Goal: Information Seeking & Learning: Learn about a topic

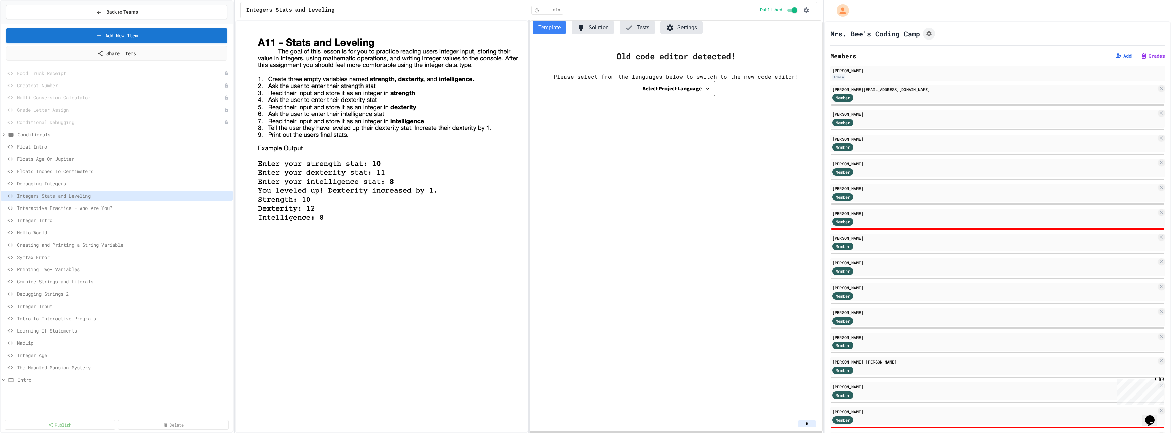
scroll to position [118, 0]
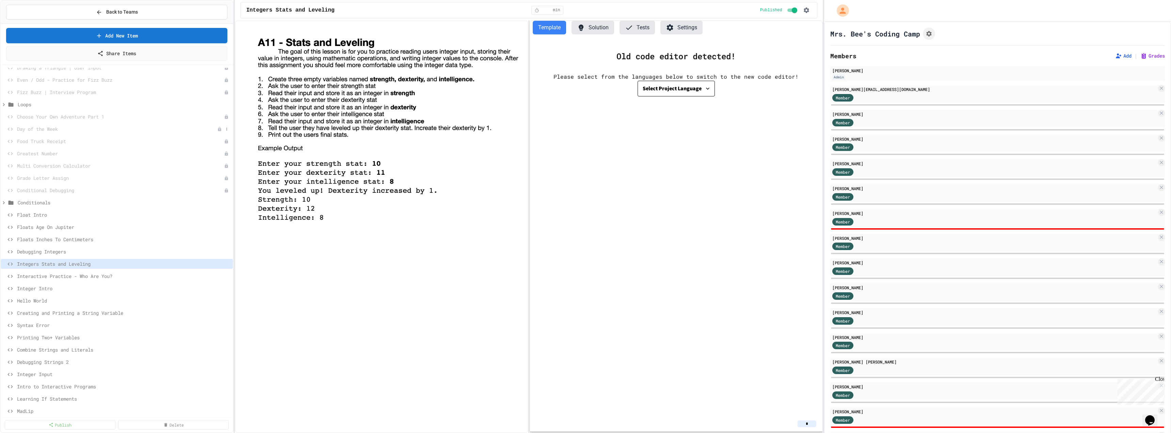
click at [55, 128] on span "Day of the Week" at bounding box center [117, 128] width 200 height 7
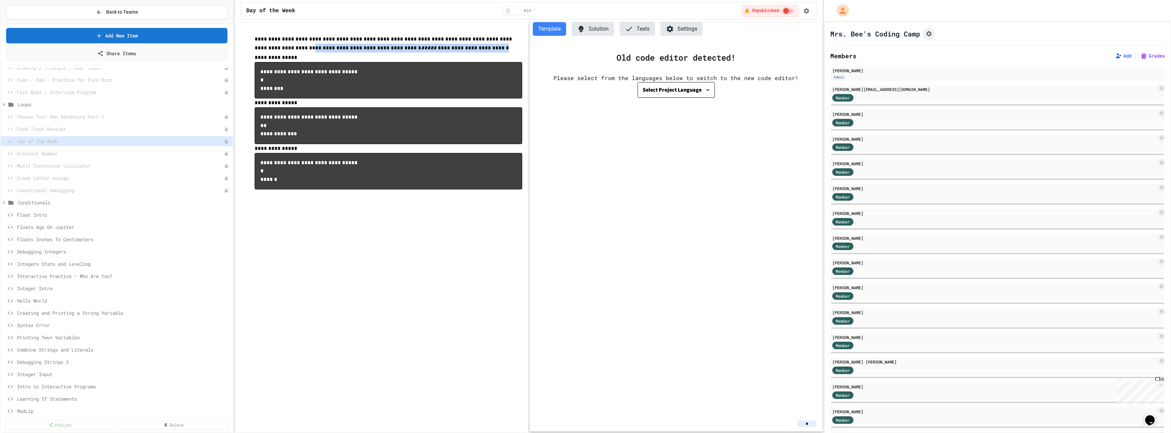
drag, startPoint x: 272, startPoint y: 48, endPoint x: 452, endPoint y: 53, distance: 179.8
click at [452, 53] on p "**********" at bounding box center [388, 44] width 267 height 18
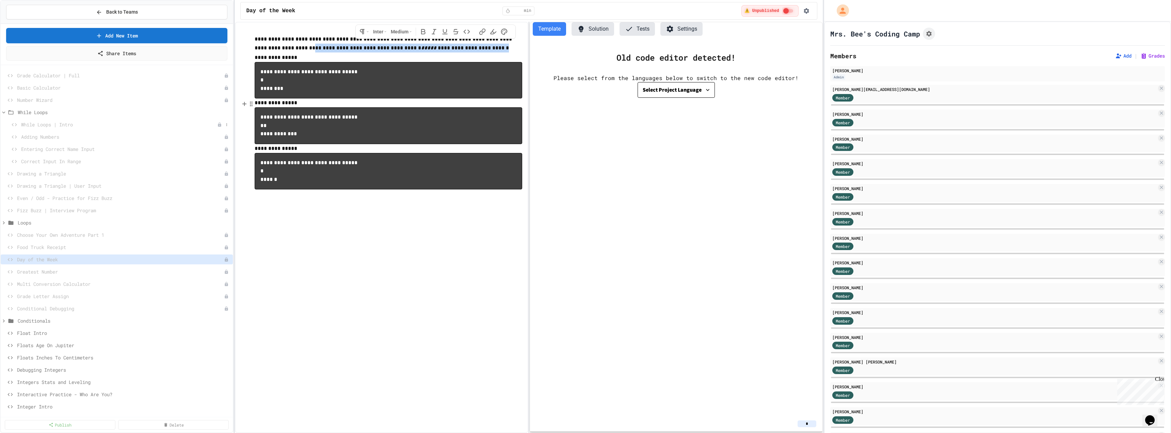
click at [44, 125] on span "While Loops | Intro" at bounding box center [119, 124] width 196 height 7
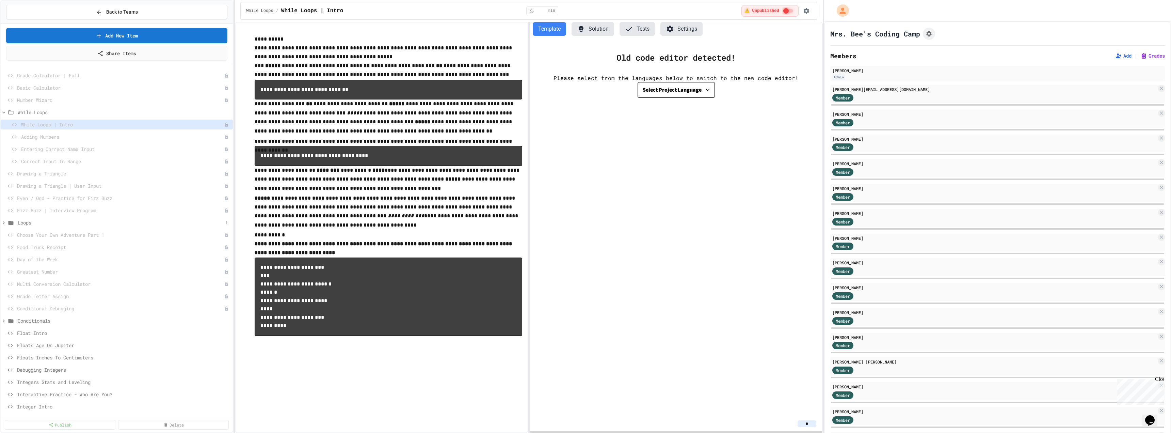
click at [5, 195] on icon at bounding box center [4, 223] width 6 height 6
click at [3, 195] on icon at bounding box center [4, 223] width 6 height 6
click at [6, 195] on icon at bounding box center [4, 223] width 6 height 6
click at [12, 195] on icon at bounding box center [15, 235] width 8 height 6
click at [10, 195] on icon at bounding box center [8, 235] width 6 height 6
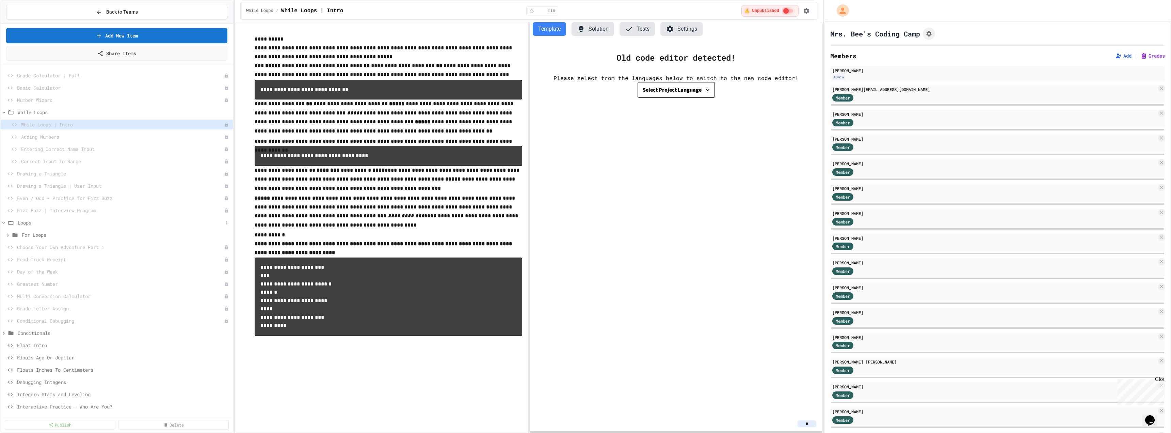
click at [3, 195] on icon at bounding box center [4, 223] width 6 height 6
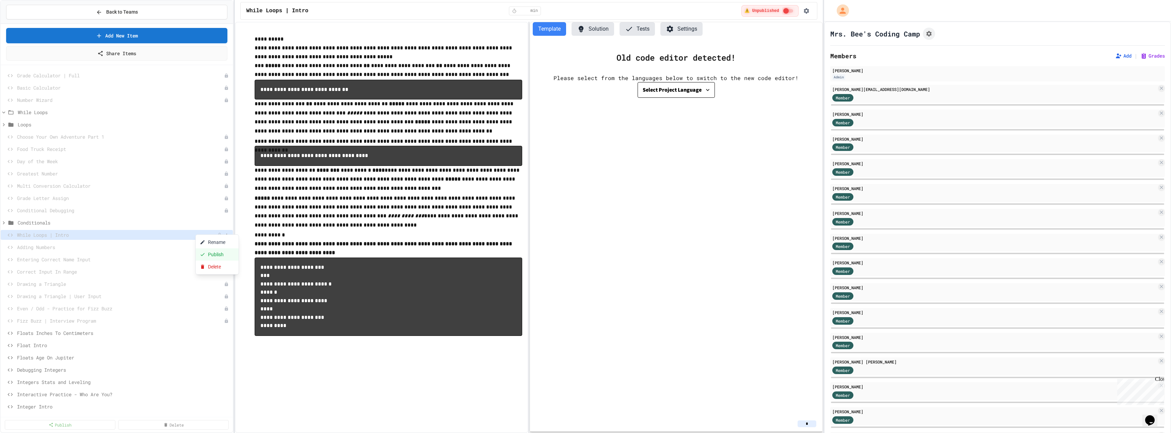
click at [209, 195] on button "Publish" at bounding box center [217, 254] width 43 height 12
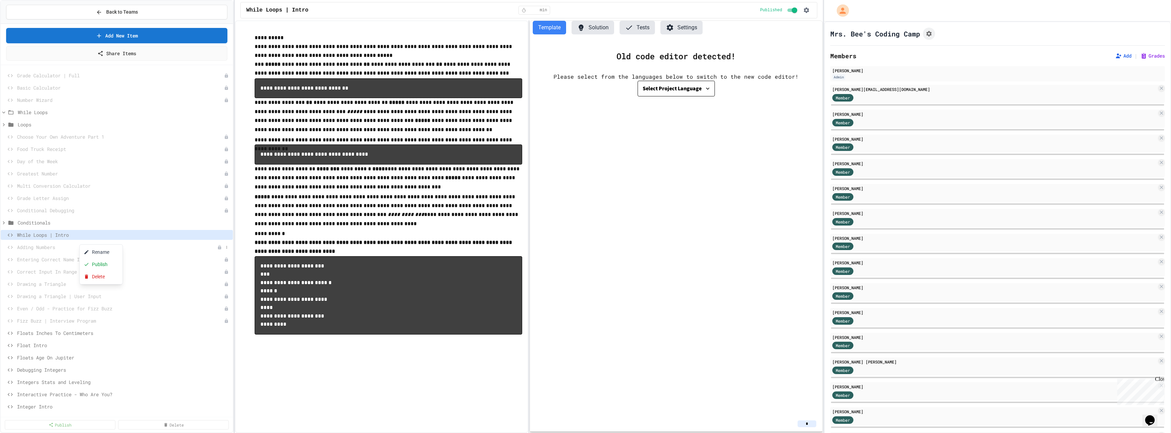
click at [71, 195] on div at bounding box center [585, 216] width 1171 height 433
click at [67, 195] on span "Adding Numbers" at bounding box center [117, 246] width 200 height 7
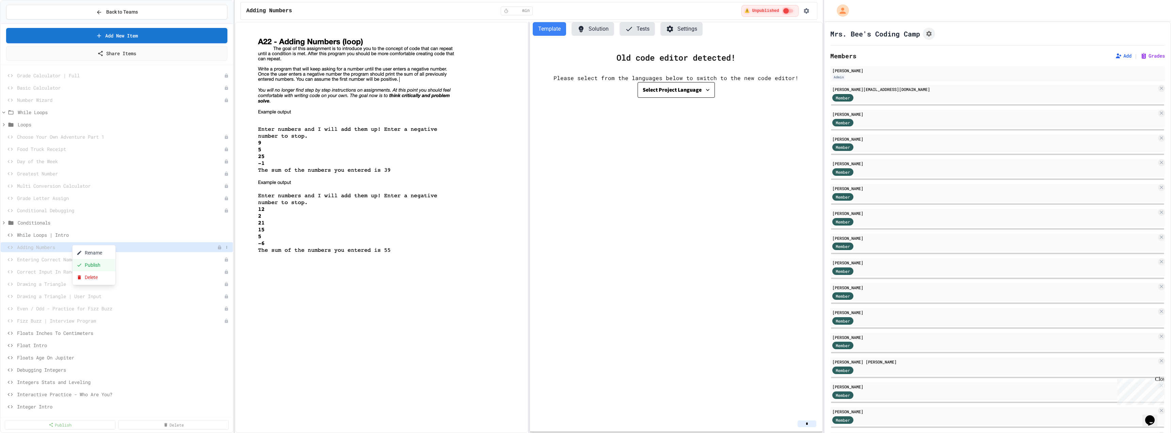
click at [90, 195] on button "Publish" at bounding box center [93, 265] width 43 height 12
click at [75, 195] on span "Entering Correct Name Input" at bounding box center [117, 259] width 200 height 7
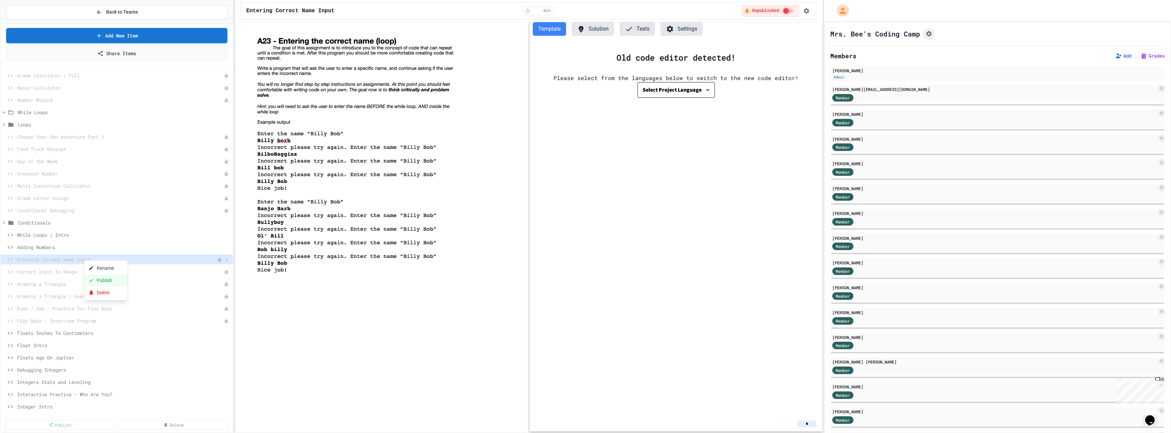
click at [104, 195] on button "Publish" at bounding box center [105, 280] width 43 height 12
click at [40, 195] on span "While Loops | Intro" at bounding box center [120, 234] width 206 height 7
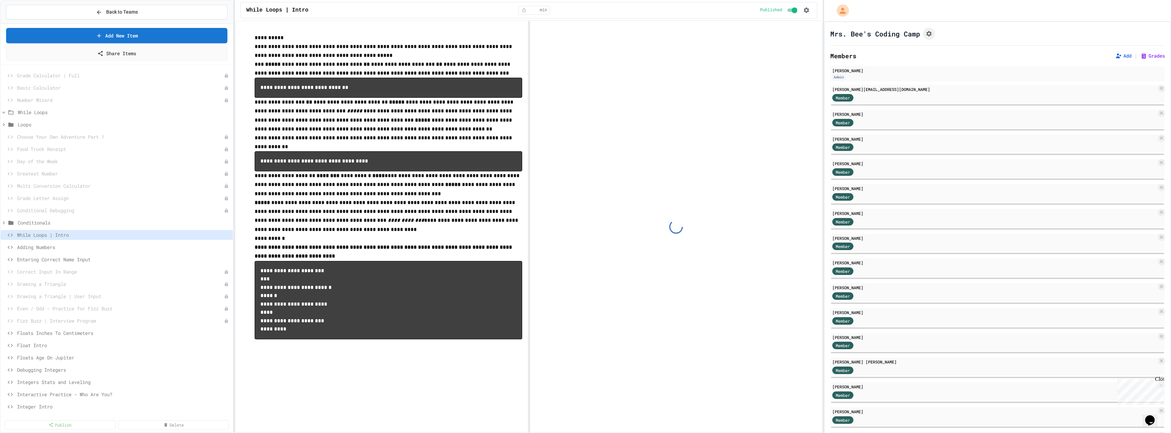
click at [36, 195] on span "Adding Numbers" at bounding box center [123, 246] width 213 height 7
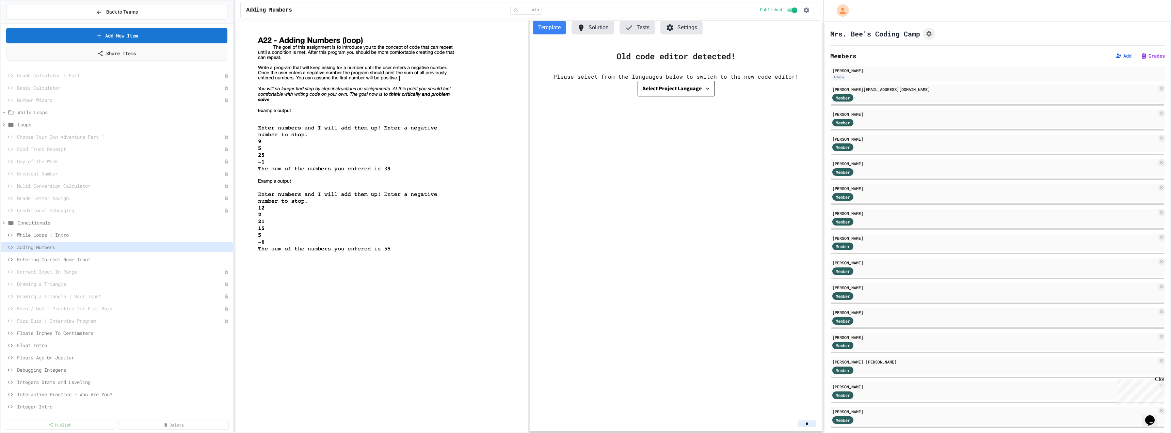
click at [30, 195] on span "Entering Correct Name Input" at bounding box center [123, 259] width 213 height 7
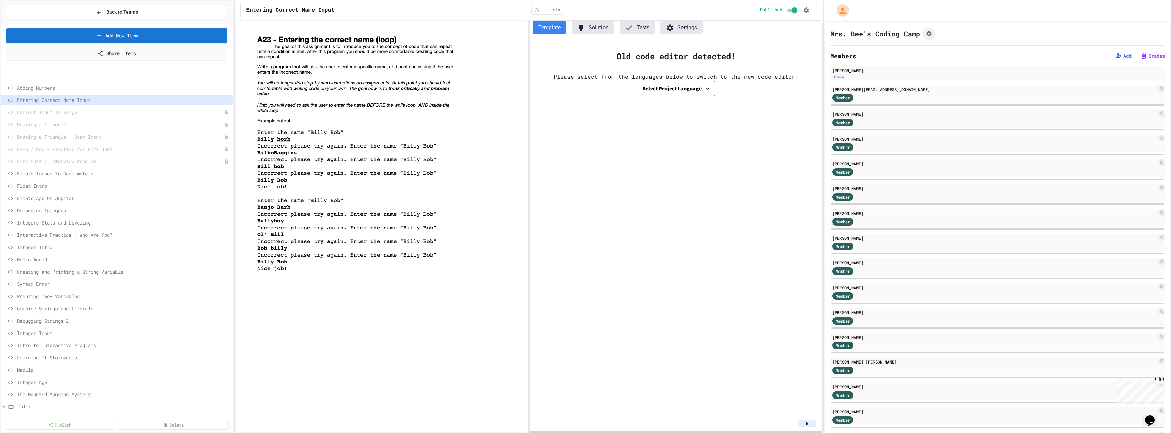
scroll to position [186, 0]
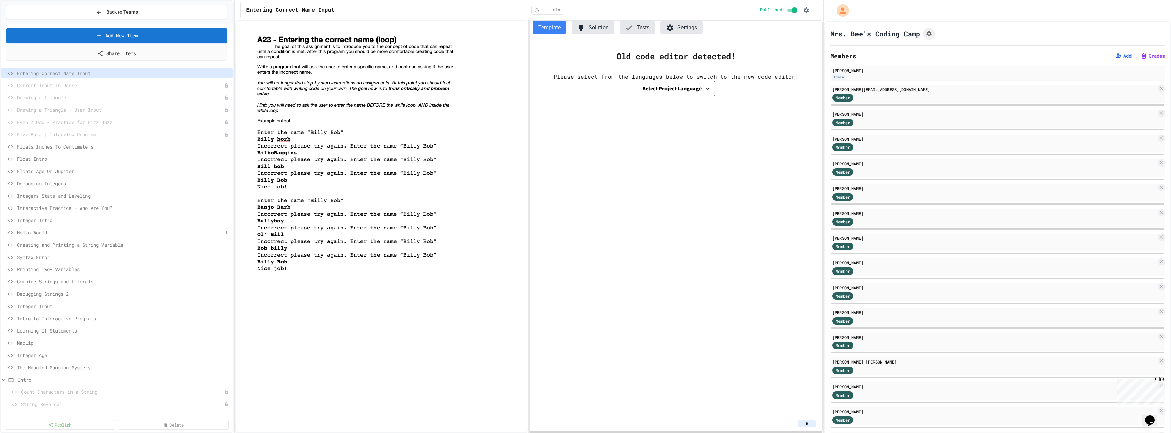
click at [31, 195] on div "Hello World" at bounding box center [117, 232] width 232 height 10
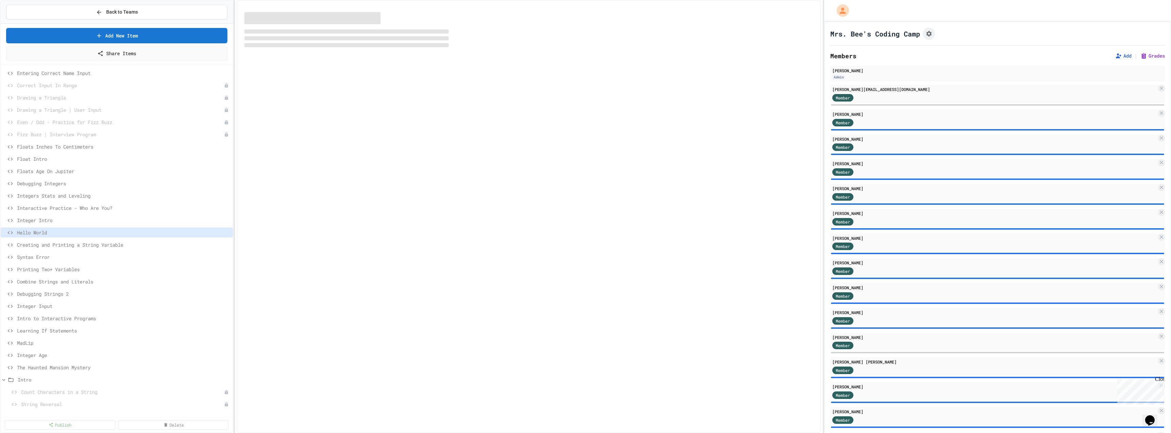
scroll to position [181, 0]
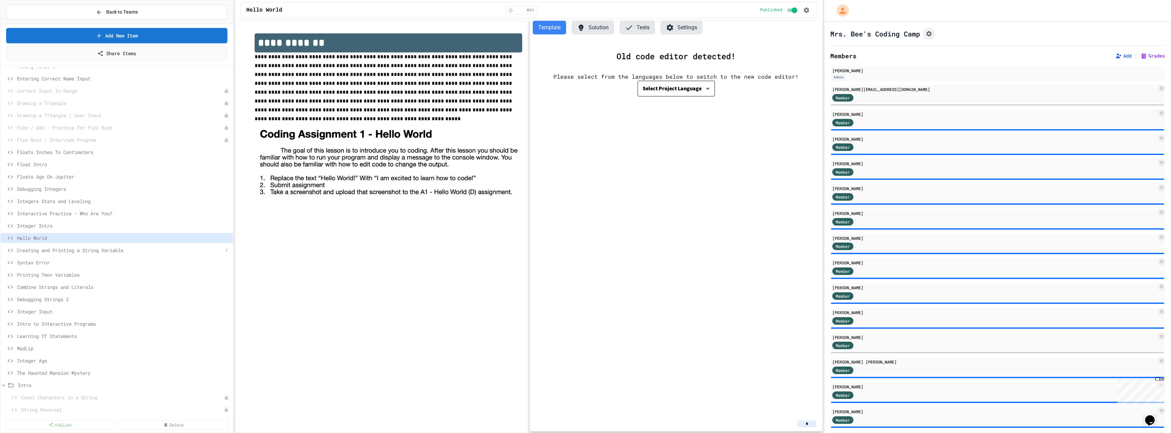
click at [35, 195] on span "Creating and Printing a String Variable" at bounding box center [120, 249] width 206 height 7
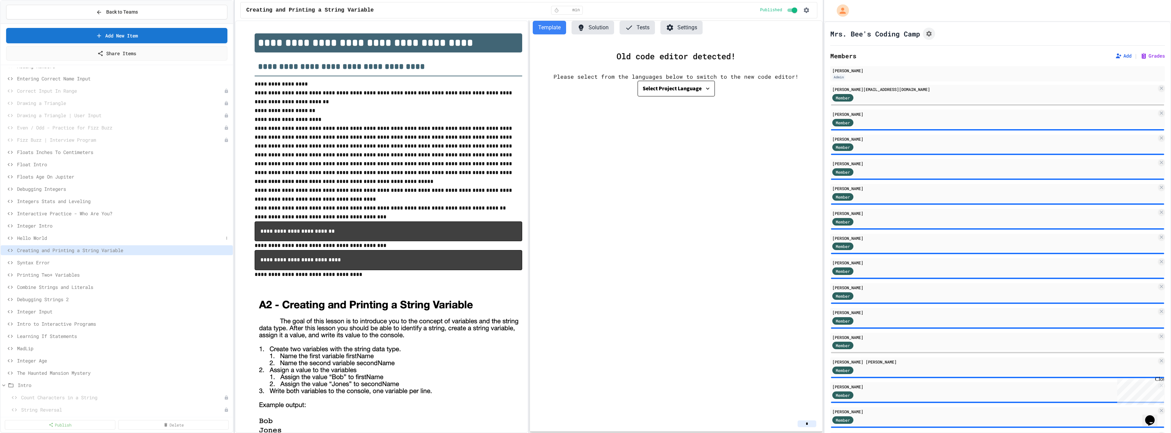
click at [35, 195] on div "Hello World" at bounding box center [117, 238] width 232 height 10
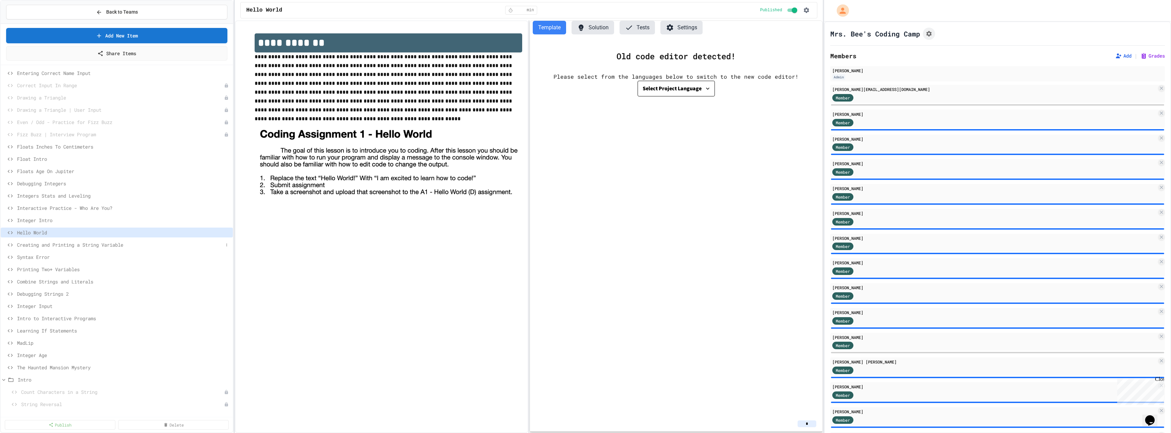
click at [102, 195] on span "Creating and Printing a String Variable" at bounding box center [120, 244] width 206 height 7
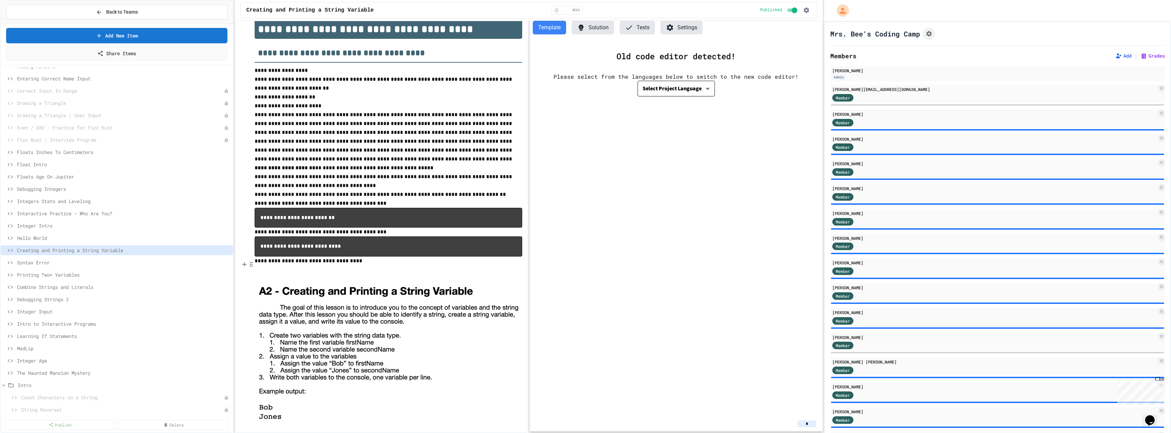
scroll to position [27, 0]
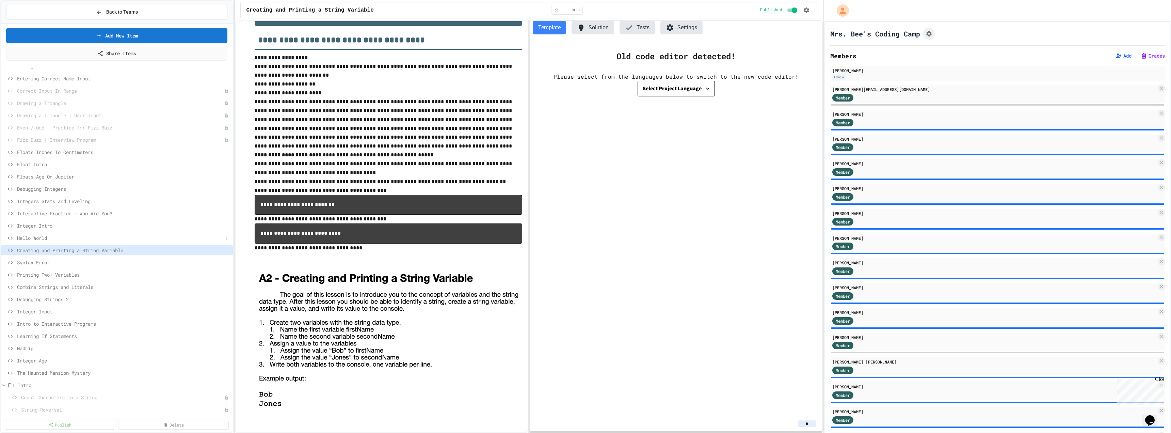
click at [49, 195] on span "Hello World" at bounding box center [120, 237] width 206 height 7
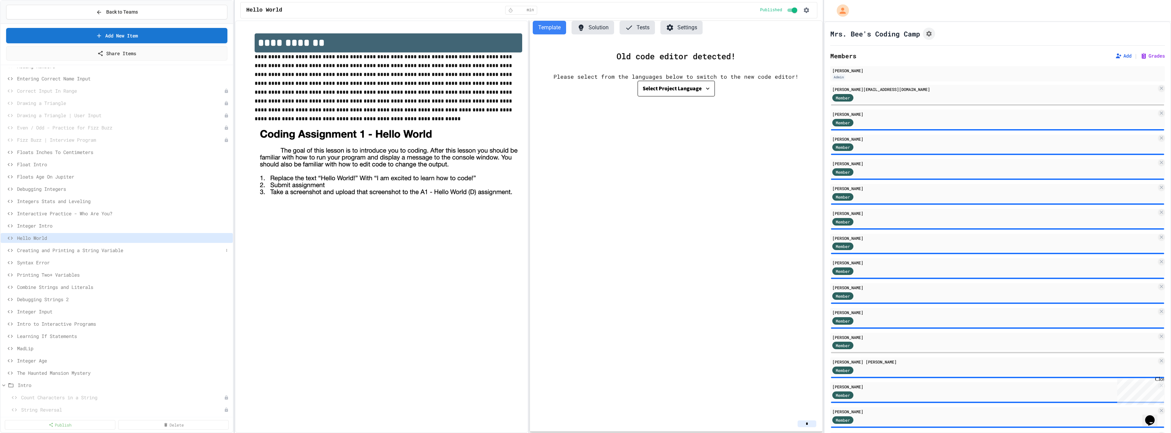
click at [45, 195] on div "Creating and Printing a String Variable" at bounding box center [117, 250] width 232 height 10
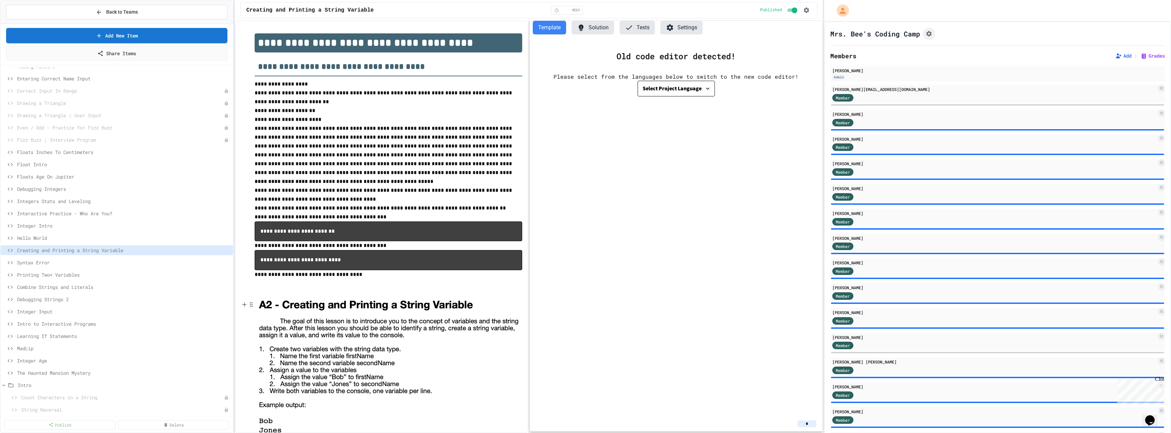
click at [341, 195] on img at bounding box center [388, 366] width 267 height 141
click at [78, 195] on span "Printing Two+ Variables" at bounding box center [120, 274] width 206 height 7
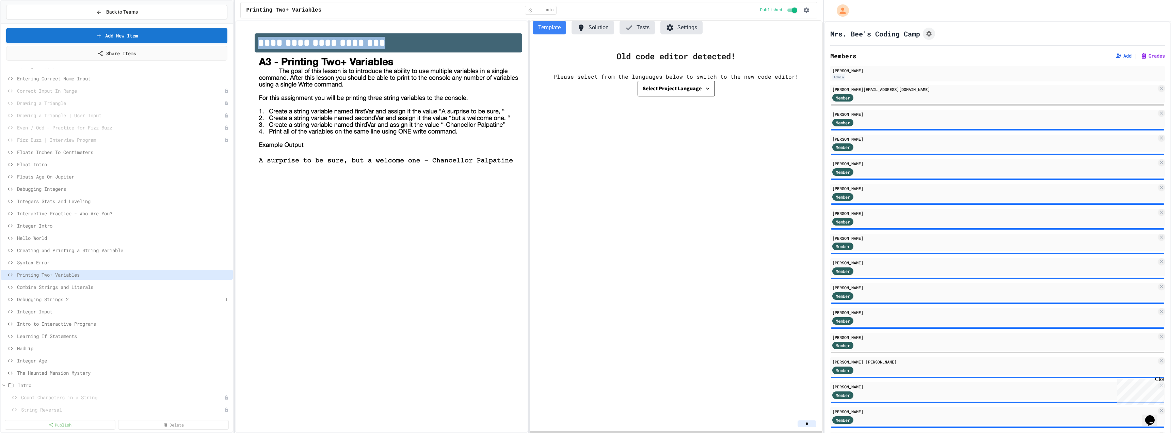
click at [62, 195] on span "Debugging Strings 2" at bounding box center [120, 298] width 206 height 7
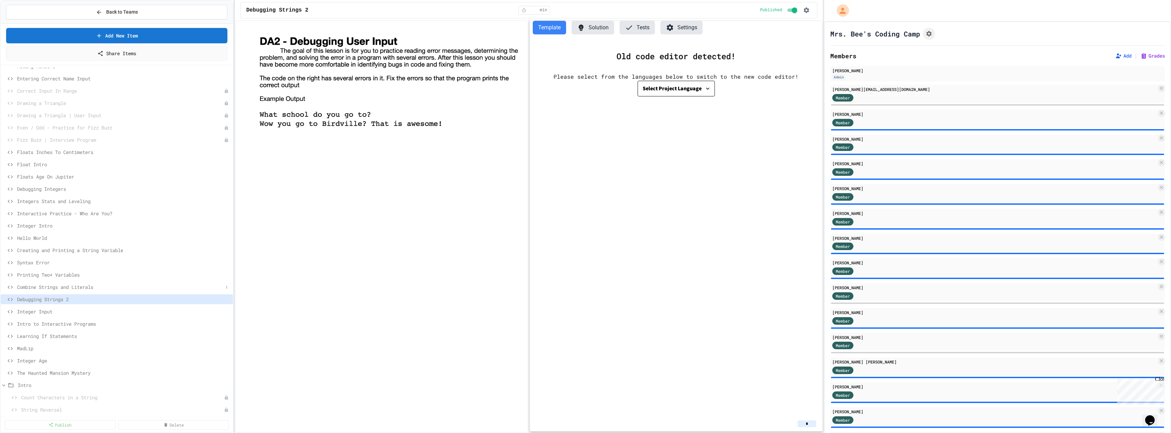
click at [70, 195] on div "Combine Strings and Literals" at bounding box center [117, 287] width 232 height 10
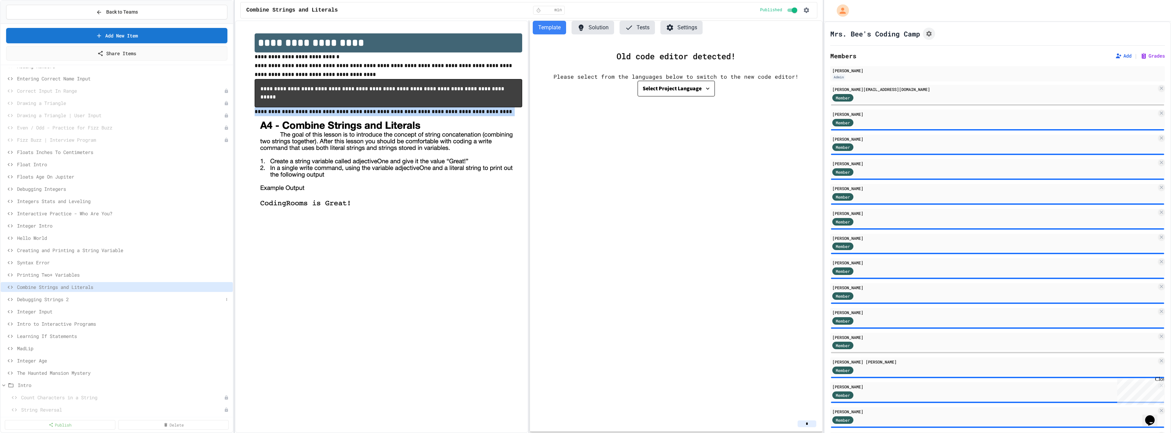
click at [62, 195] on span "Debugging Strings 2" at bounding box center [120, 298] width 206 height 7
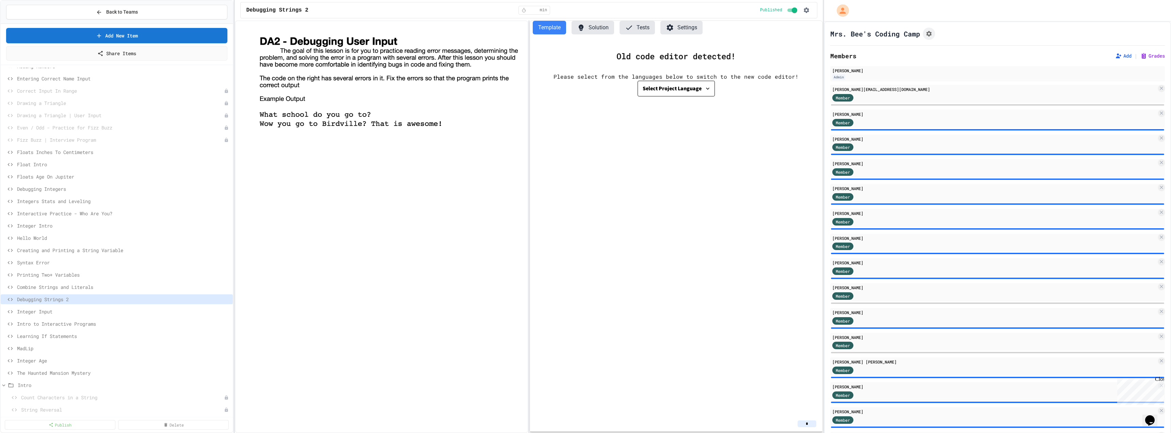
click at [48, 195] on span "Integer Input" at bounding box center [123, 311] width 213 height 7
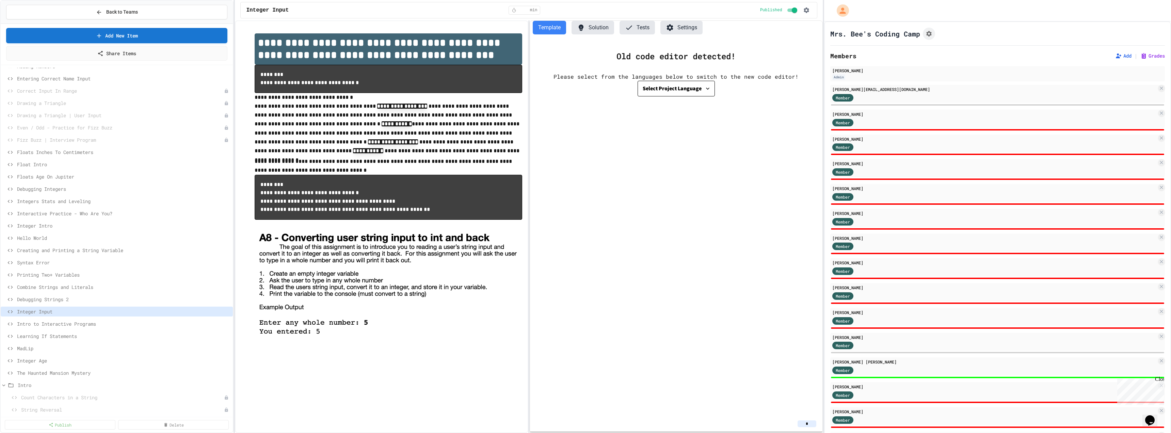
click at [46, 195] on div "Integer Input" at bounding box center [117, 312] width 232 height 12
click at [43, 195] on span "Intro to Interactive Programs" at bounding box center [120, 323] width 206 height 7
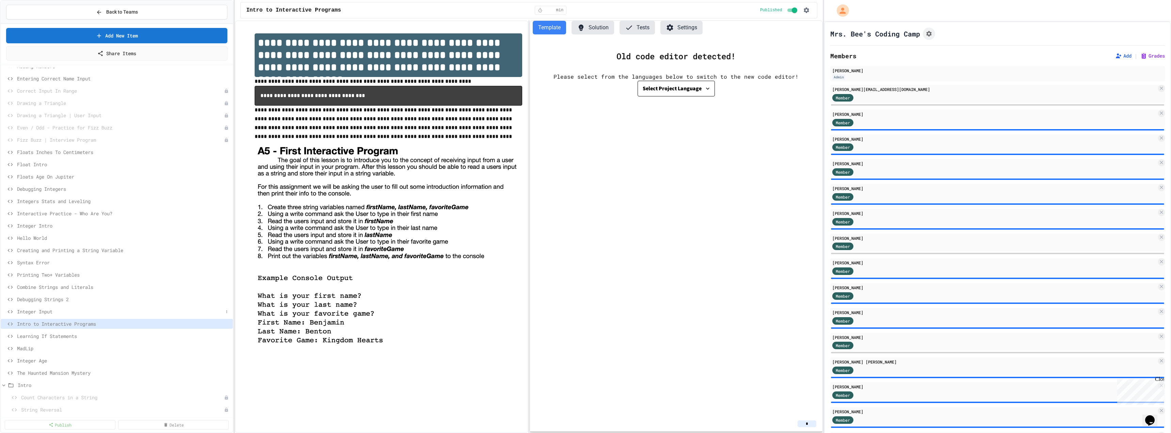
click at [23, 195] on span "Integer Input" at bounding box center [120, 311] width 206 height 7
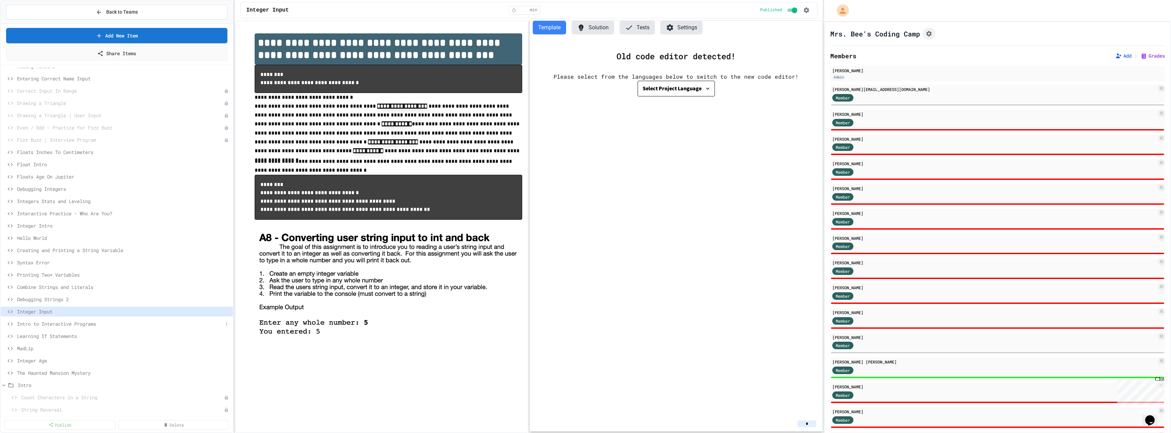
click at [29, 195] on span "Intro to Interactive Programs" at bounding box center [120, 323] width 206 height 7
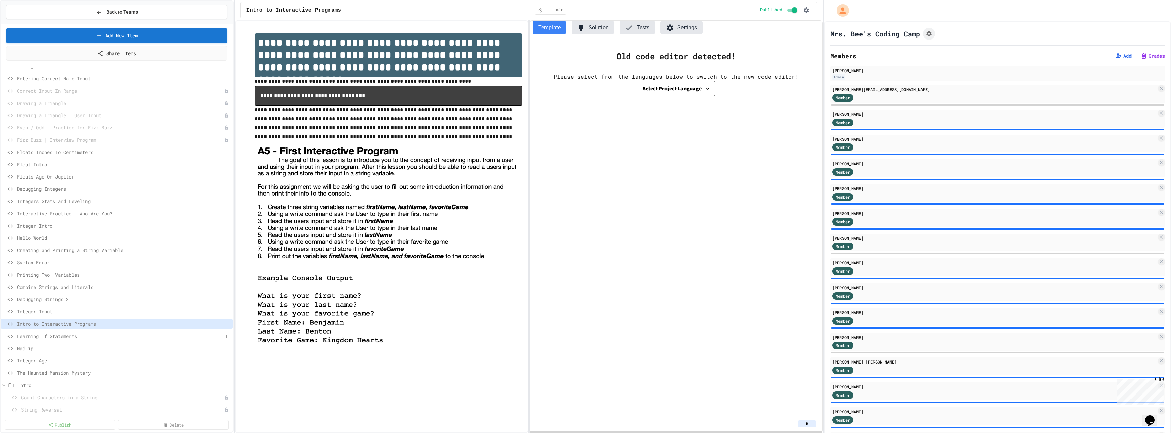
click at [32, 195] on span "Learning If Statements" at bounding box center [120, 335] width 206 height 7
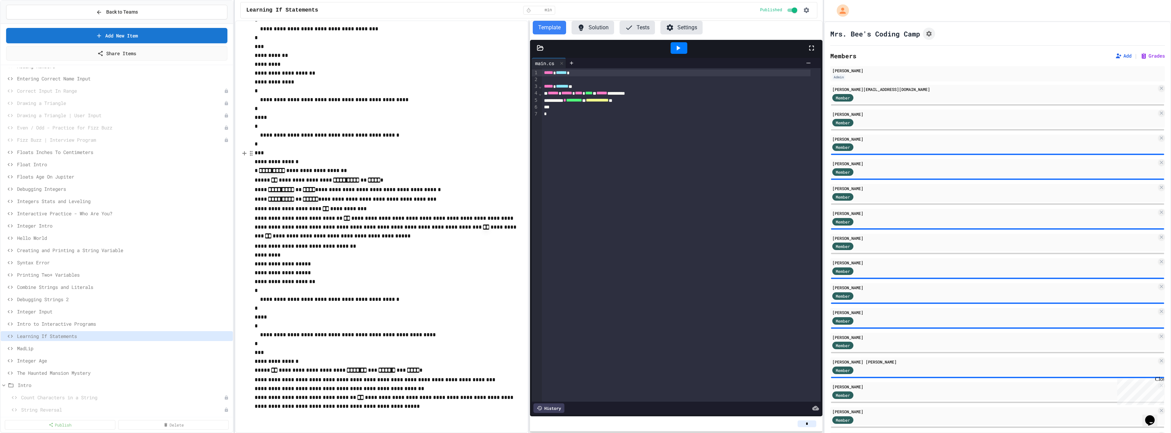
scroll to position [178, 0]
click at [31, 195] on span "MadLip" at bounding box center [120, 347] width 206 height 7
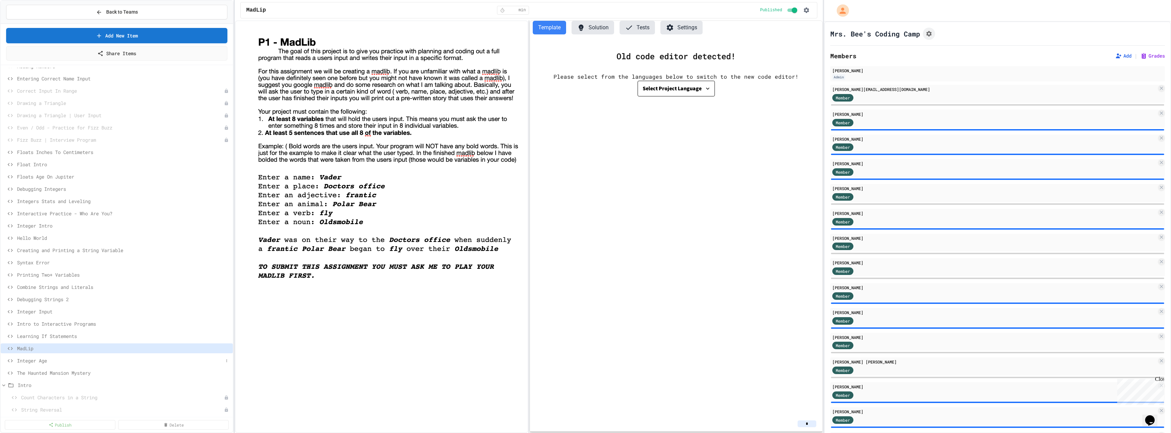
click at [36, 195] on span "Integer Age" at bounding box center [120, 360] width 206 height 7
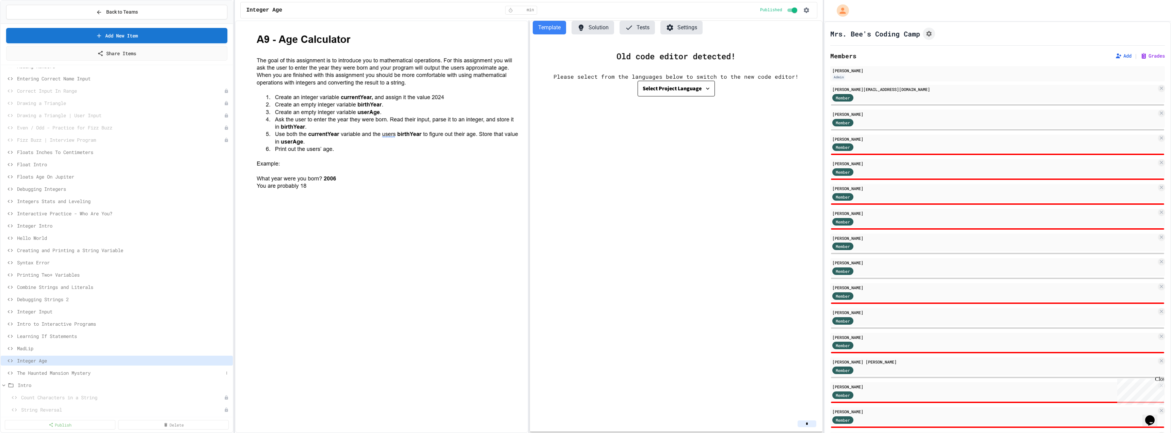
click at [42, 195] on div "The Haunted Mansion Mystery" at bounding box center [117, 373] width 232 height 10
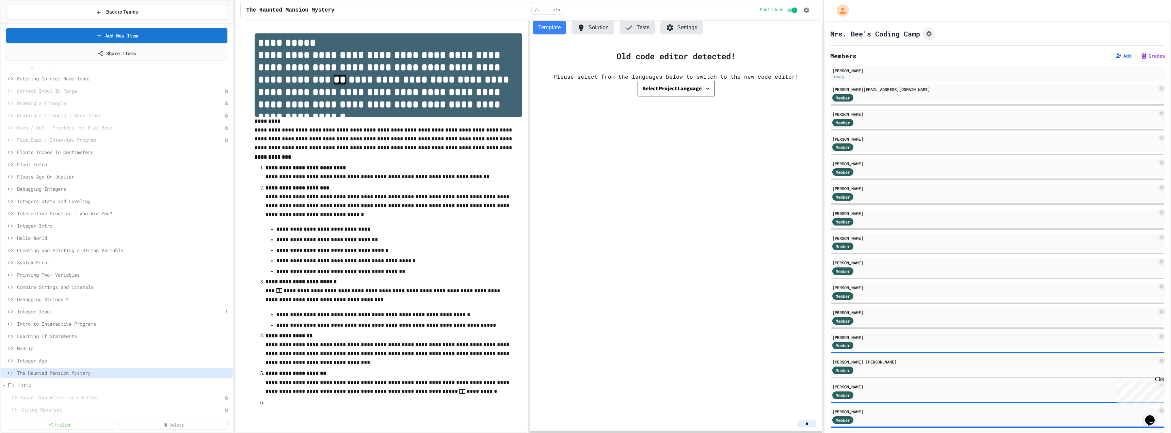
click at [43, 195] on span "Integer Input" at bounding box center [120, 311] width 206 height 7
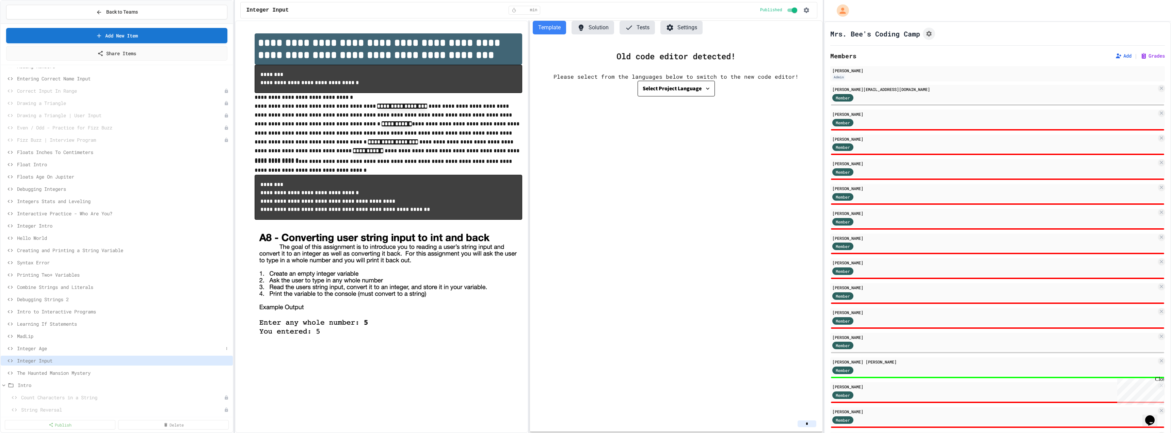
click at [35, 195] on span "Integer Age" at bounding box center [120, 347] width 206 height 7
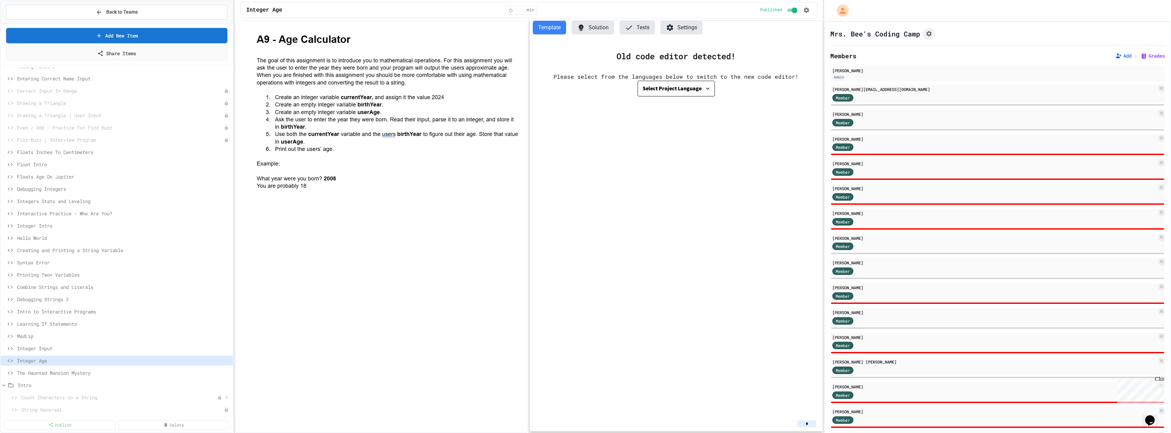
click at [35, 195] on span "Count Characters in a String" at bounding box center [119, 396] width 196 height 7
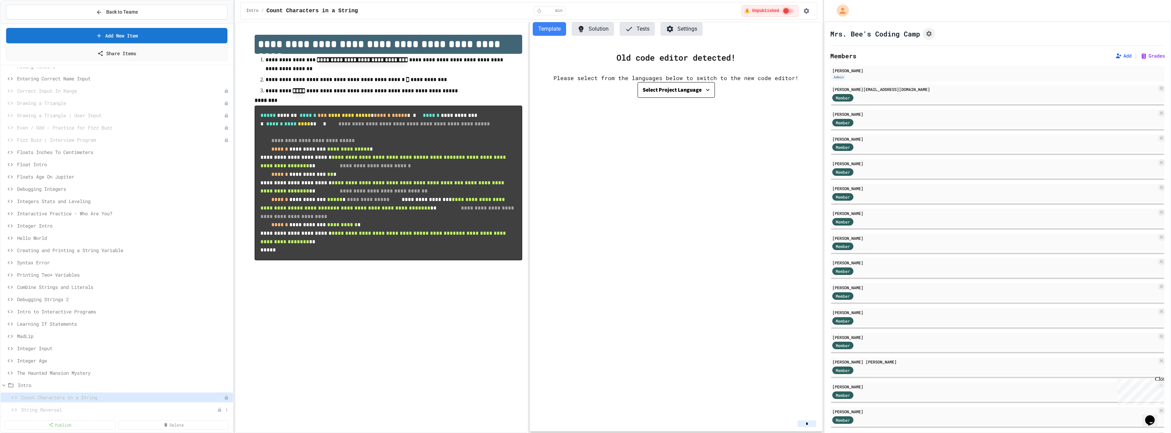
click at [37, 195] on span "String Reversal" at bounding box center [119, 409] width 196 height 7
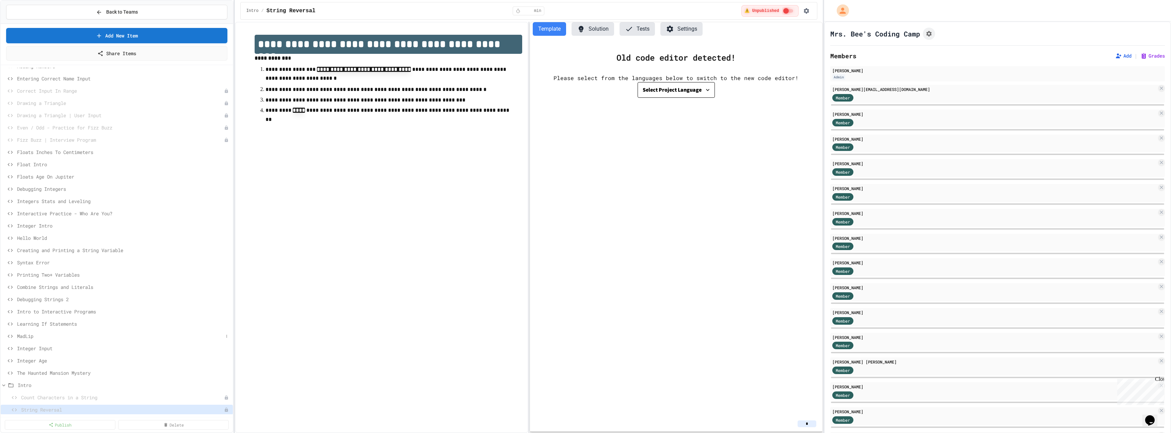
click at [25, 195] on span "MadLip" at bounding box center [120, 335] width 206 height 7
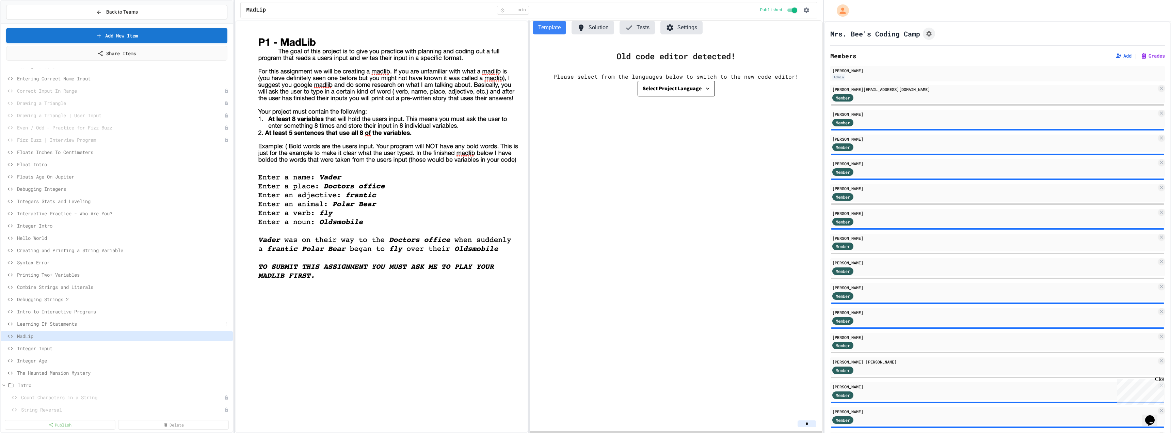
click at [47, 195] on span "Learning If Statements" at bounding box center [120, 323] width 206 height 7
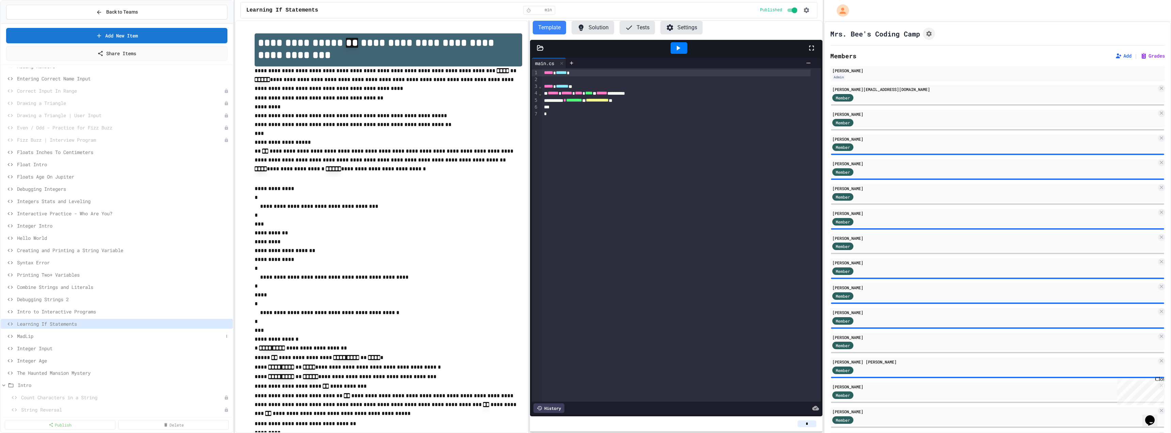
click at [35, 195] on span "MadLip" at bounding box center [120, 335] width 206 height 7
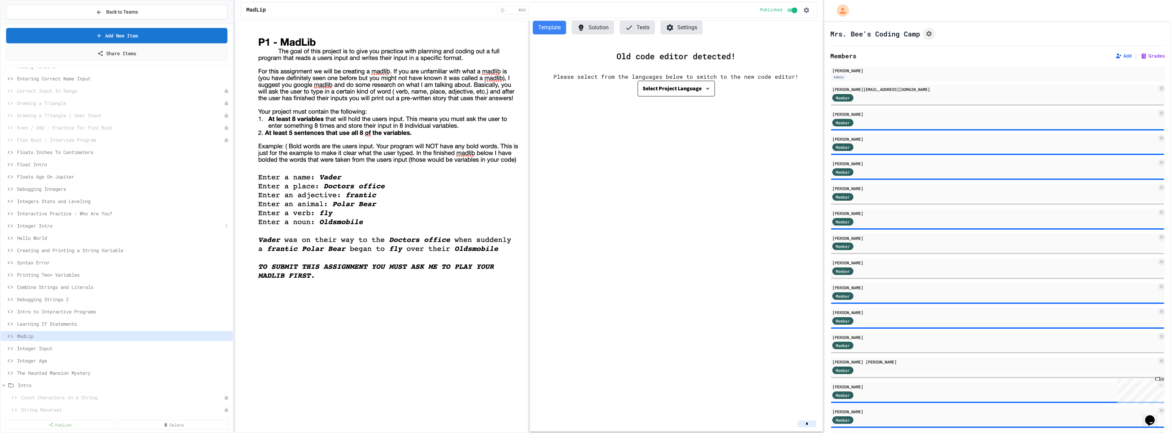
click at [33, 195] on span "Integer Intro" at bounding box center [120, 225] width 206 height 7
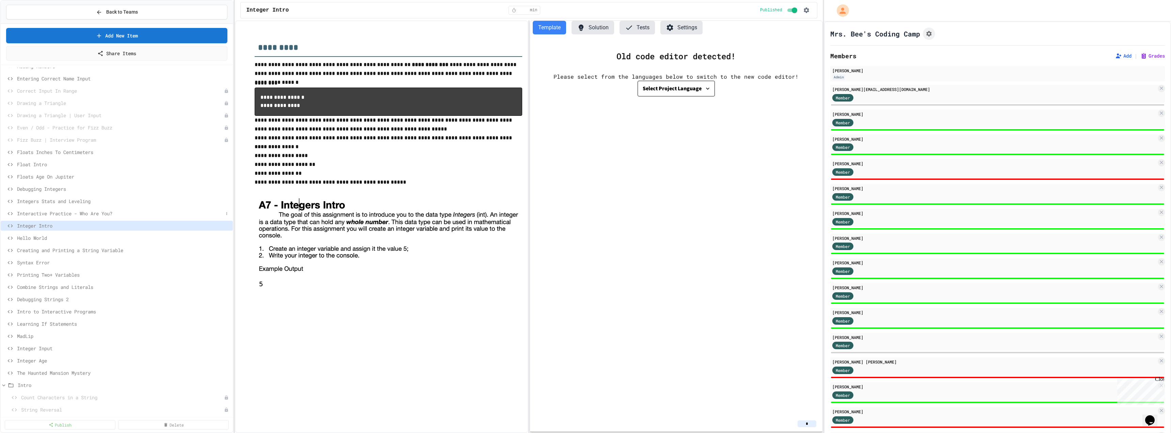
click at [48, 195] on span "Interactive Practice - Who Are You?" at bounding box center [120, 213] width 206 height 7
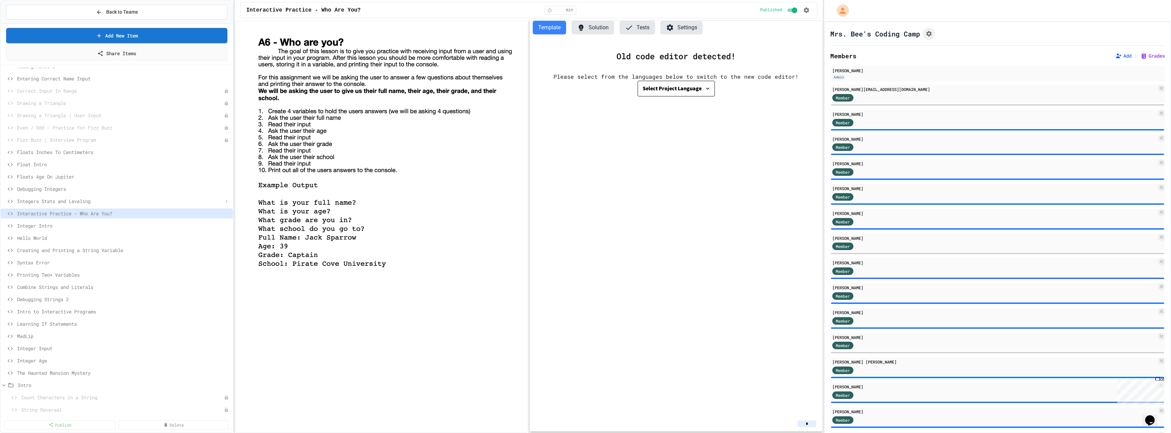
click at [55, 195] on span "Integers Stats and Leveling" at bounding box center [120, 200] width 206 height 7
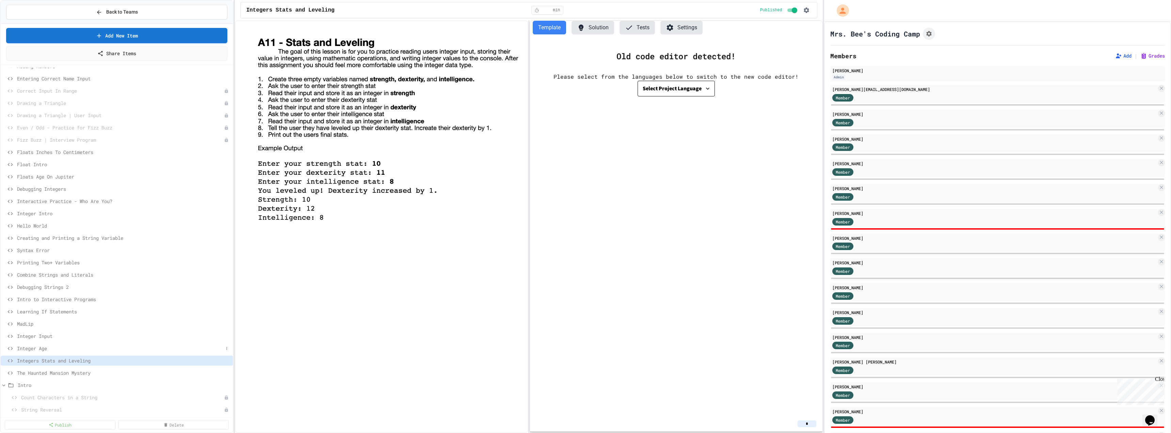
click at [31, 195] on div "Integer Age" at bounding box center [117, 348] width 232 height 10
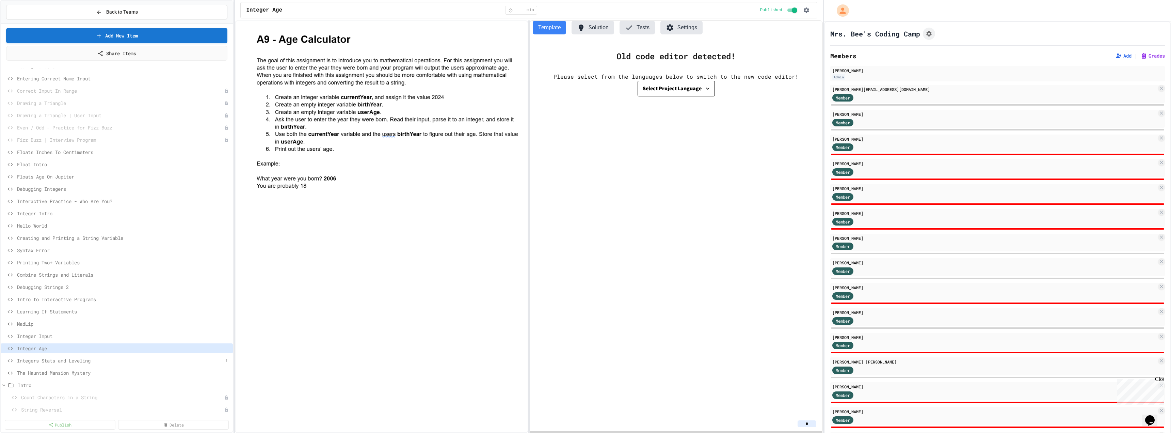
click at [31, 195] on span "Integers Stats and Leveling" at bounding box center [120, 360] width 206 height 7
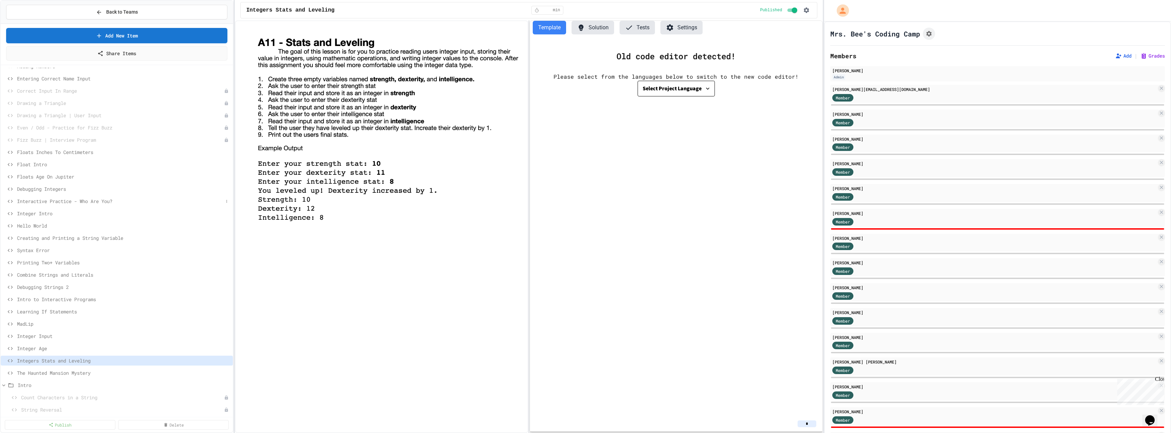
click at [35, 195] on span "Interactive Practice - Who Are You?" at bounding box center [120, 200] width 206 height 7
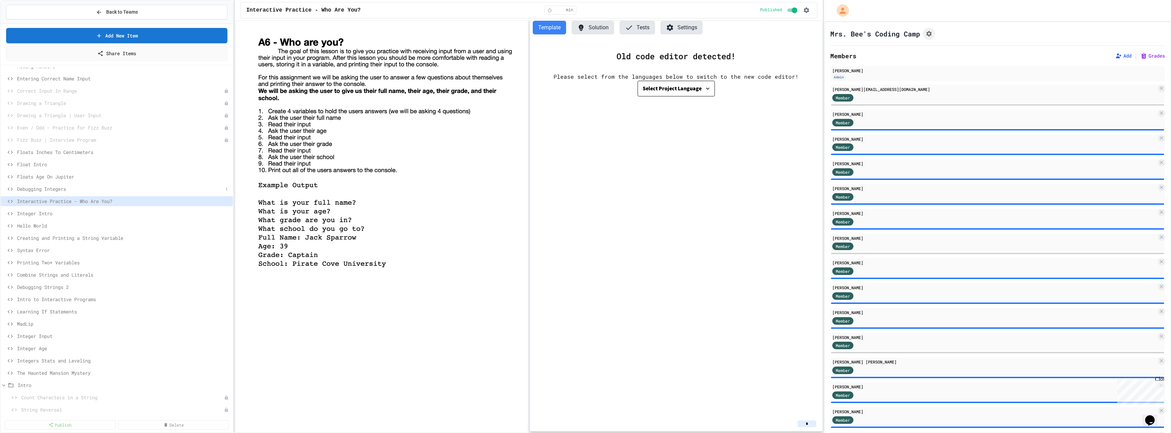
click at [37, 187] on span "Debugging Integers" at bounding box center [120, 188] width 206 height 7
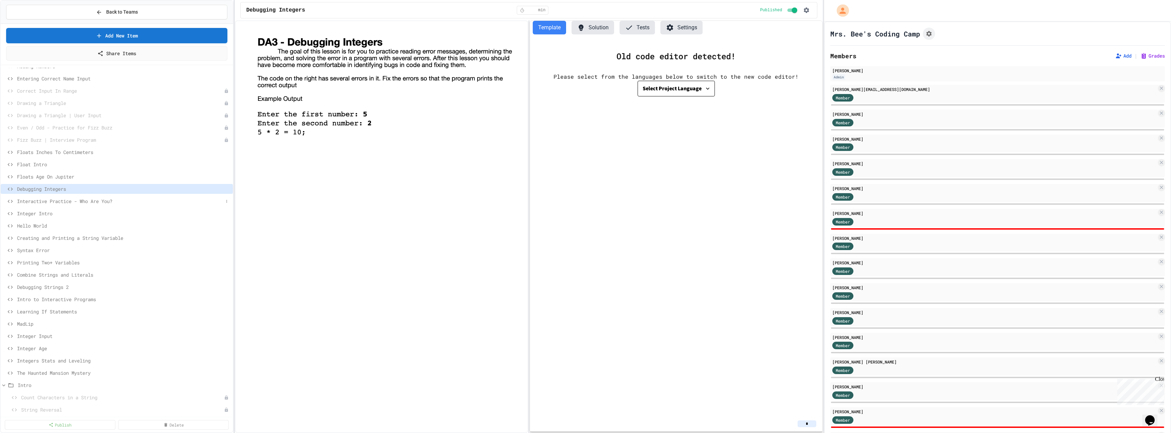
click at [34, 195] on span "Interactive Practice - Who Are You?" at bounding box center [120, 200] width 206 height 7
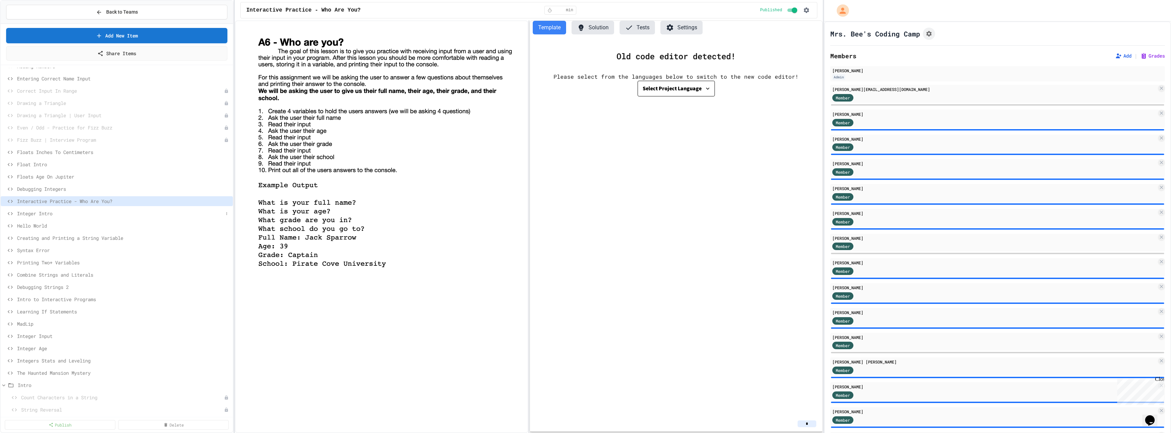
click at [52, 195] on span "Integer Intro" at bounding box center [120, 213] width 206 height 7
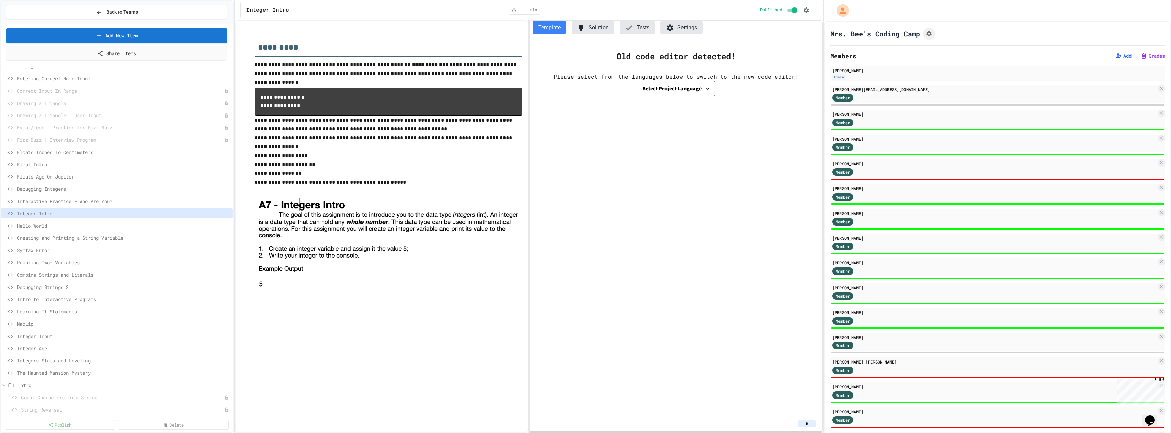
click at [55, 187] on span "Debugging Integers" at bounding box center [120, 188] width 206 height 7
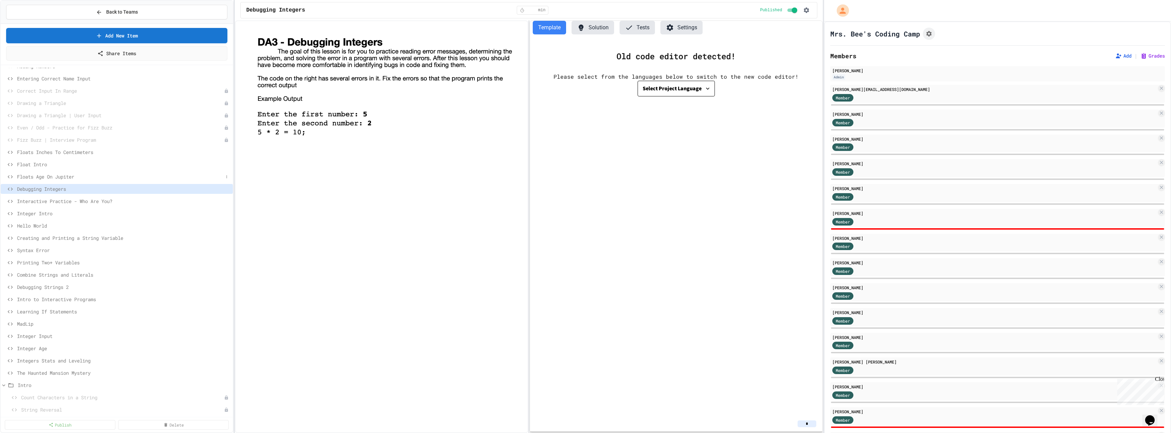
click at [54, 177] on span "Floats Age On Jupiter" at bounding box center [120, 176] width 206 height 7
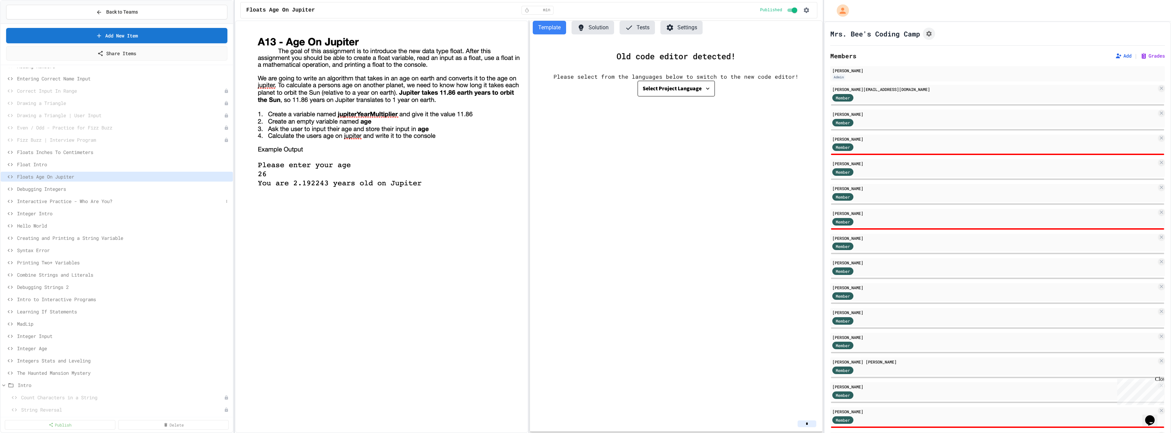
click at [33, 195] on div "Interactive Practice - Who Are You?" at bounding box center [117, 201] width 232 height 10
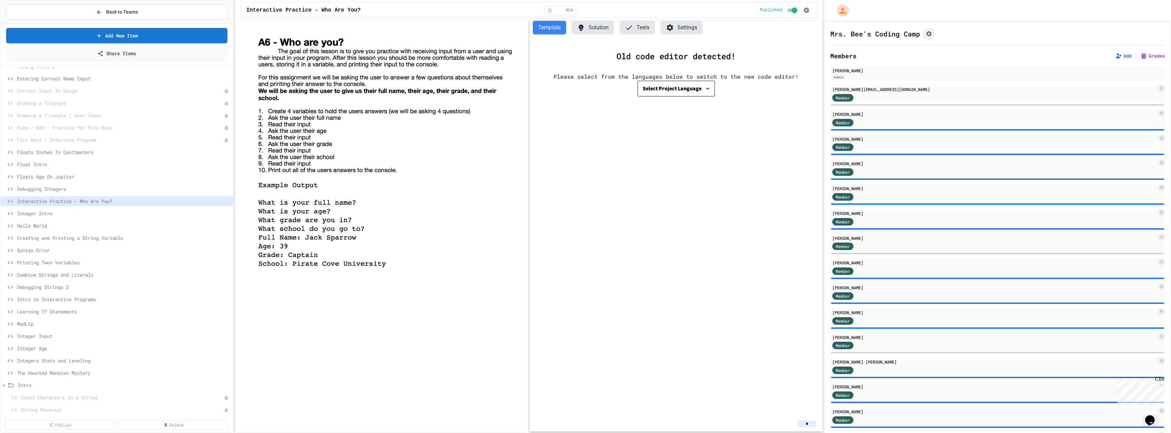
click at [31, 195] on span "Integer Intro" at bounding box center [123, 213] width 213 height 7
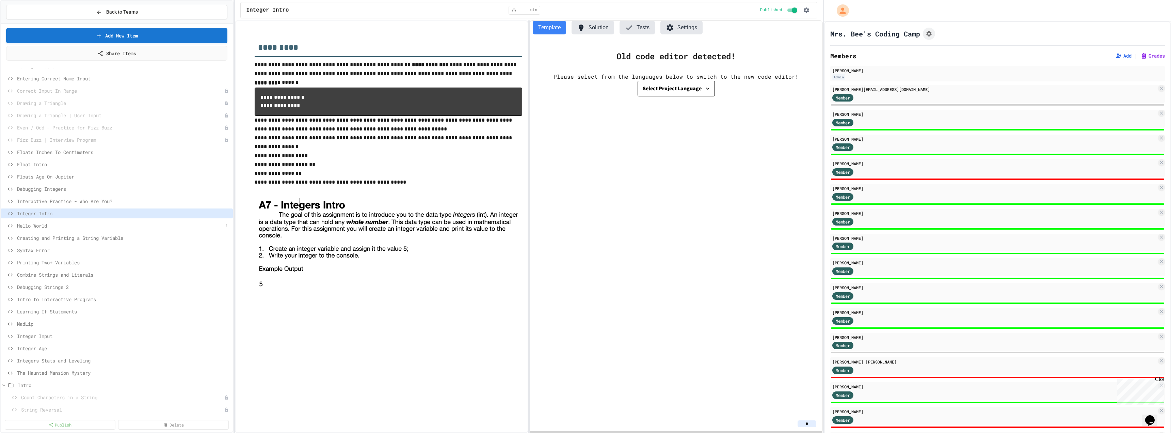
click at [27, 195] on div "Hello World" at bounding box center [117, 226] width 232 height 10
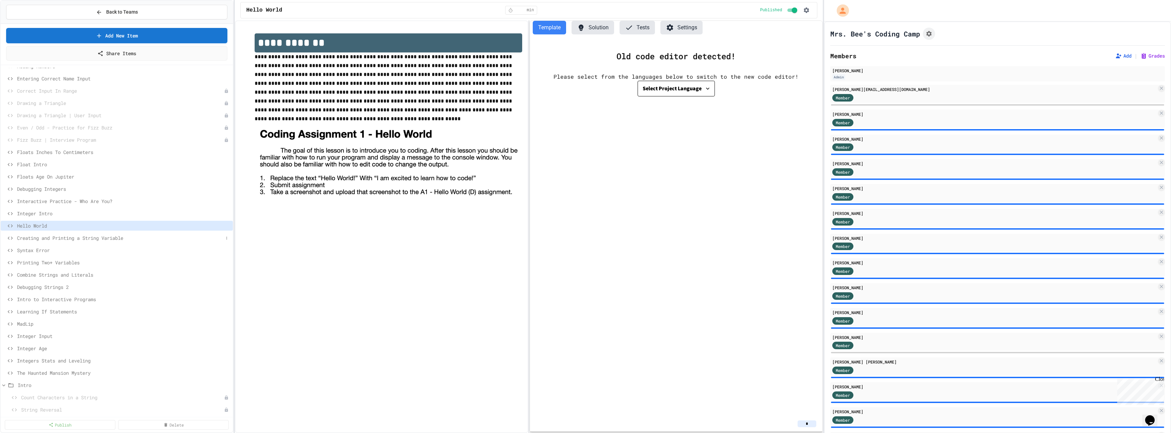
click at [40, 195] on span "Creating and Printing a String Variable" at bounding box center [120, 237] width 206 height 7
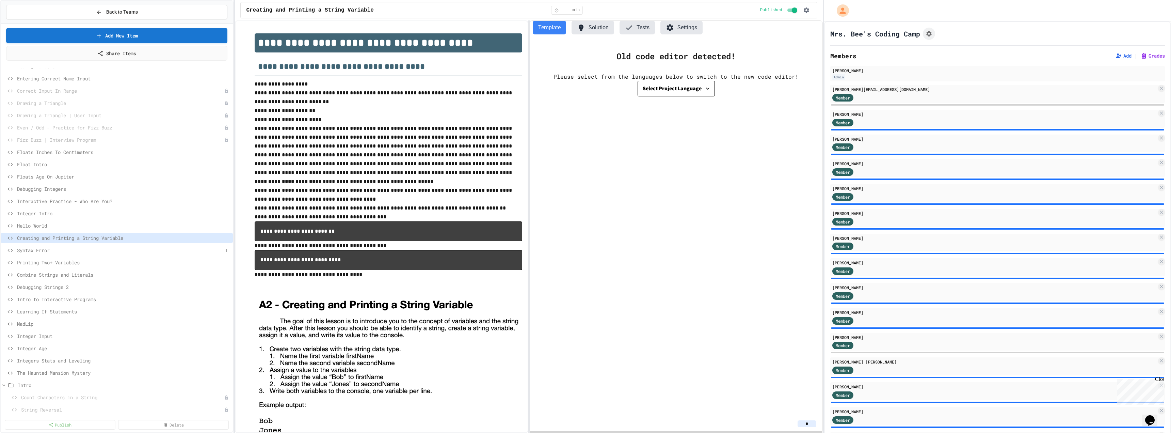
click at [38, 195] on span "Syntax Error" at bounding box center [120, 249] width 206 height 7
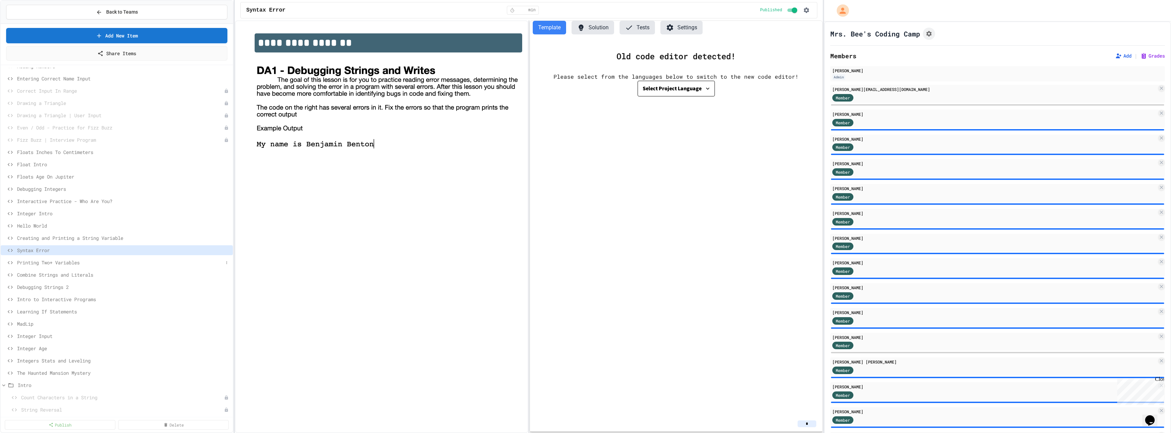
click at [44, 195] on span "Printing Two+ Variables" at bounding box center [120, 262] width 206 height 7
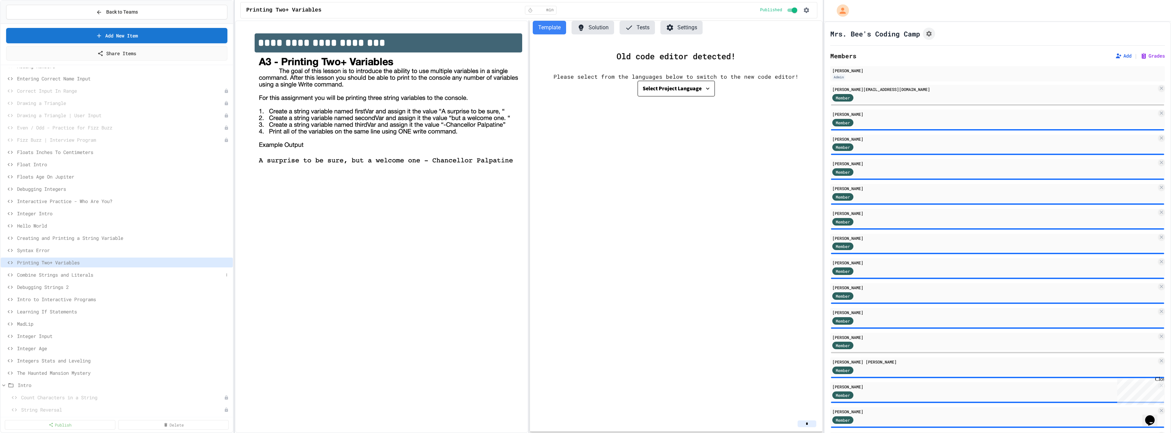
click at [45, 195] on span "Combine Strings and Literals" at bounding box center [120, 274] width 206 height 7
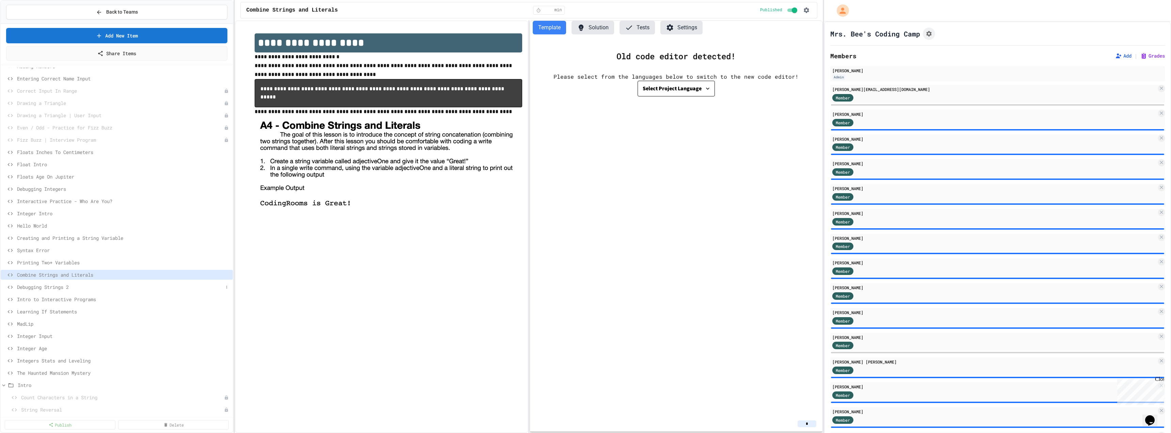
click at [43, 195] on span "Debugging Strings 2" at bounding box center [120, 286] width 206 height 7
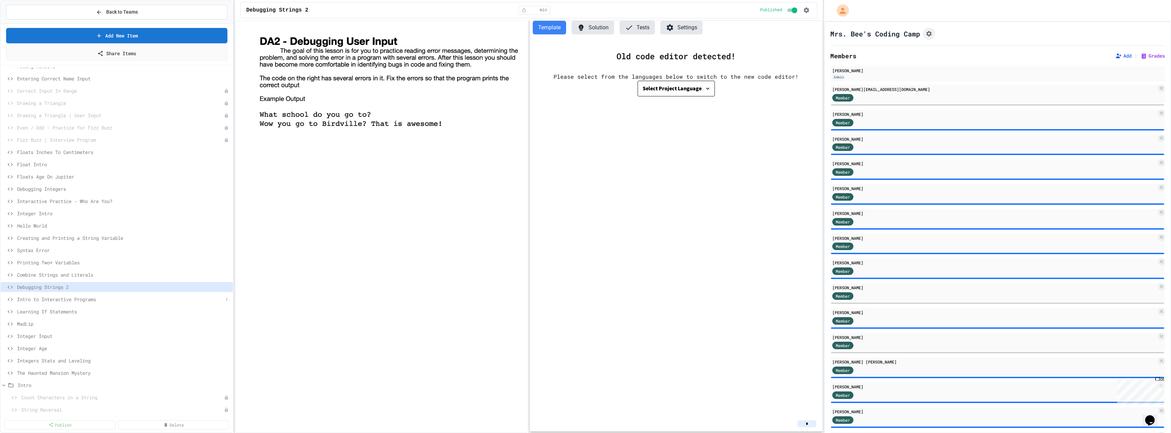
click at [44, 195] on span "Intro to Interactive Programs" at bounding box center [120, 298] width 206 height 7
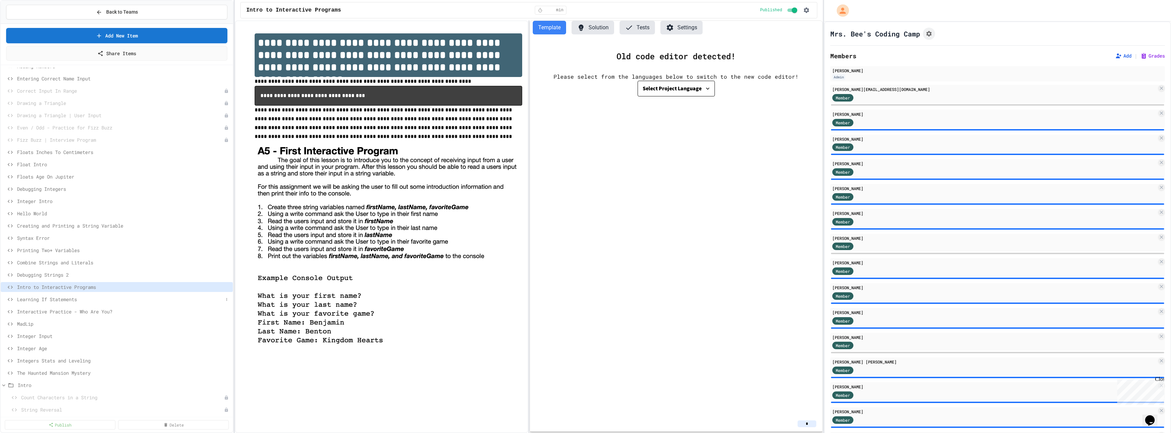
click at [49, 195] on span "Learning If Statements" at bounding box center [120, 298] width 206 height 7
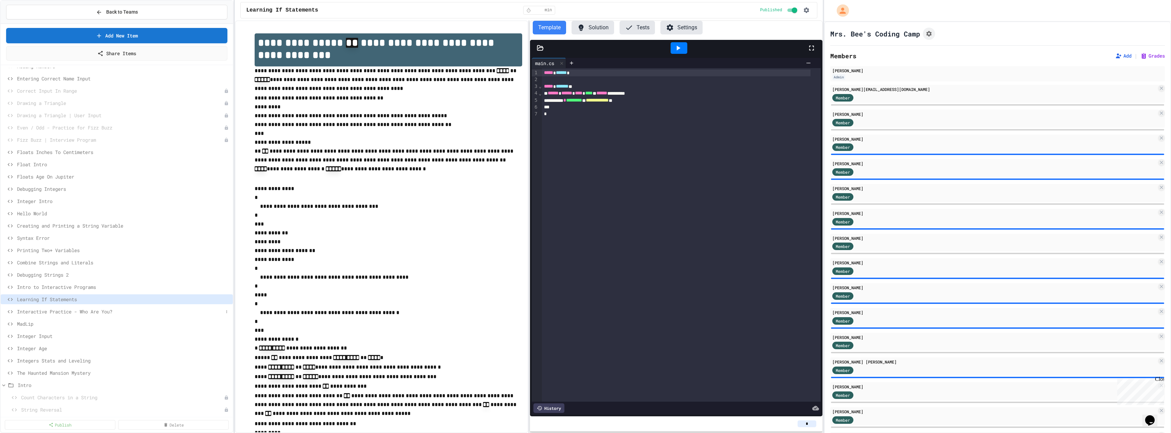
click at [52, 195] on div "Interactive Practice - Who Are You?" at bounding box center [117, 311] width 232 height 10
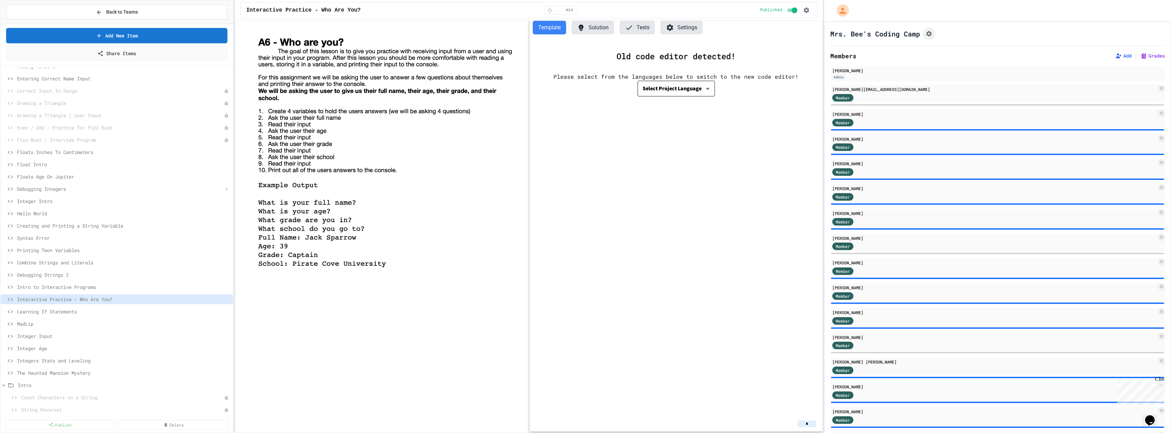
click at [47, 190] on span "Debugging Integers" at bounding box center [120, 188] width 206 height 7
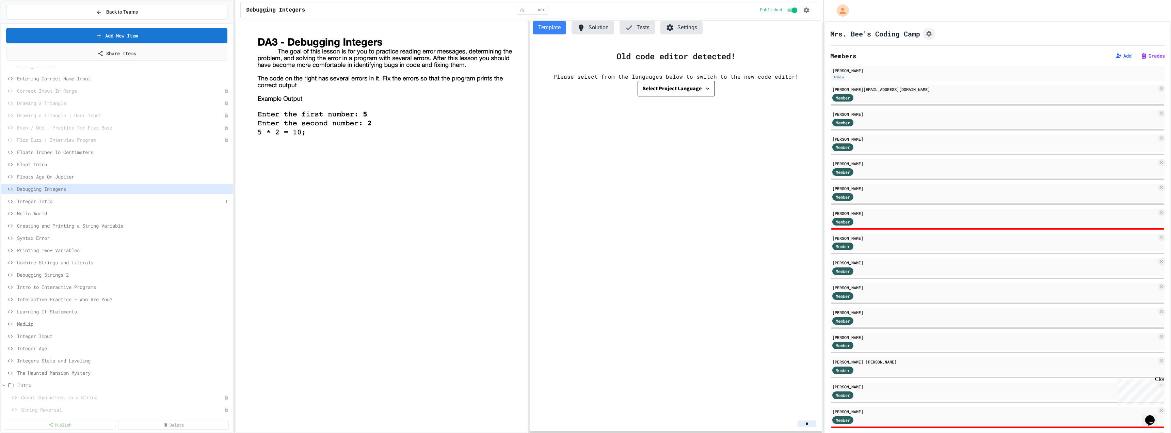
click at [44, 195] on span "Integer Intro" at bounding box center [120, 200] width 206 height 7
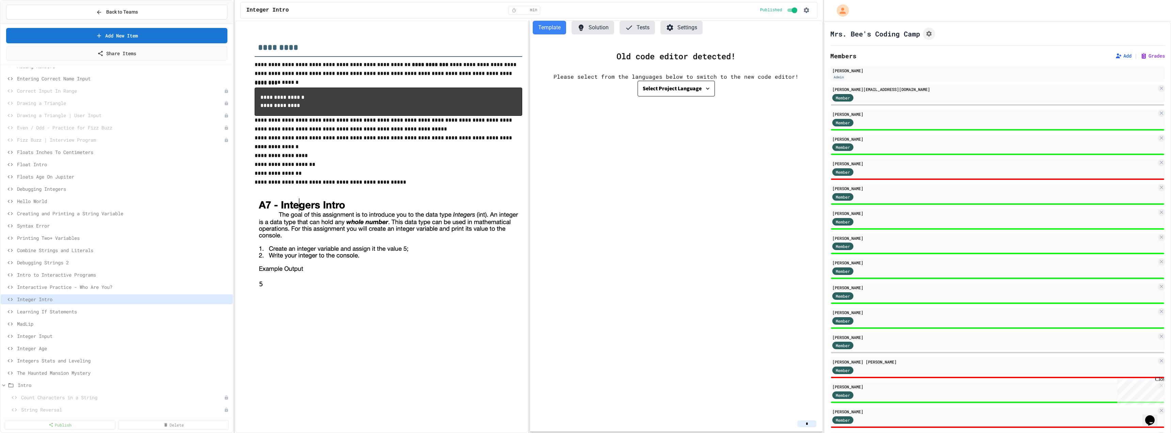
click at [39, 195] on div "Interactive Practice - Who Are You?" at bounding box center [117, 288] width 232 height 12
click at [42, 195] on span "Interactive Practice - Who Are You?" at bounding box center [120, 286] width 206 height 7
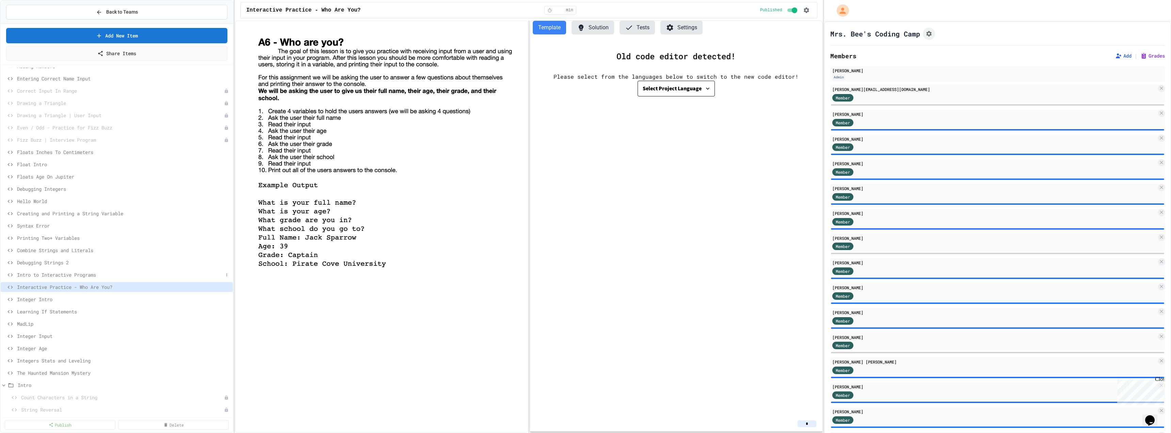
click at [55, 195] on span "Intro to Interactive Programs" at bounding box center [120, 274] width 206 height 7
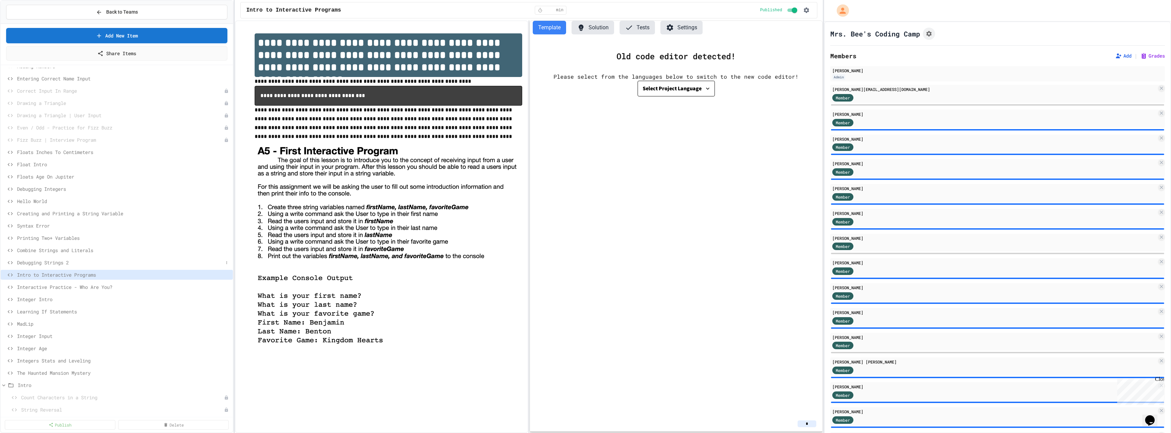
click at [54, 195] on span "Debugging Strings 2" at bounding box center [120, 262] width 206 height 7
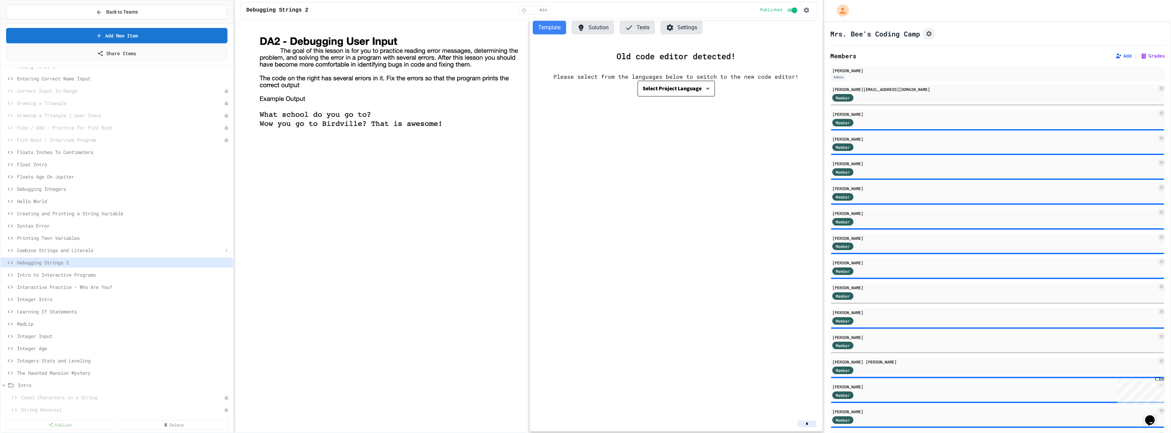
click at [60, 195] on span "Combine Strings and Literals" at bounding box center [120, 249] width 206 height 7
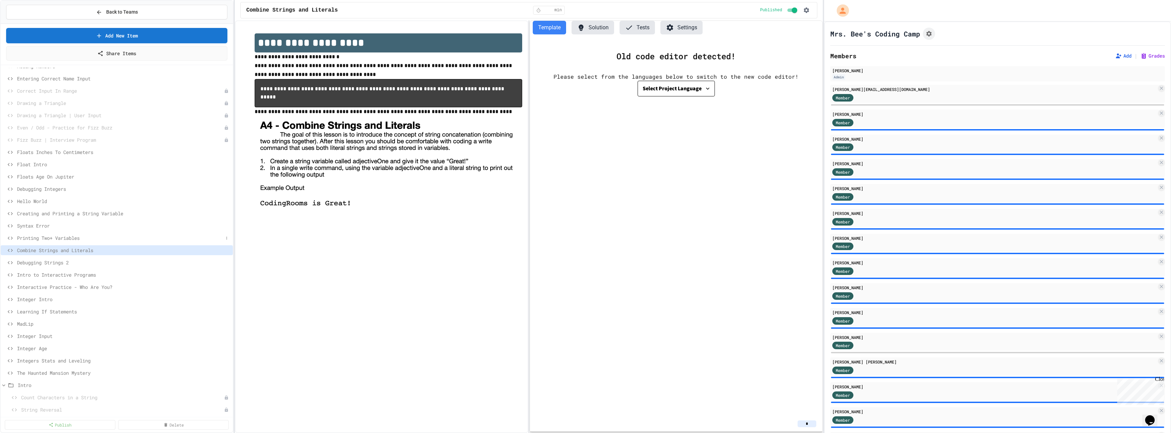
click at [53, 195] on span "Printing Two+ Variables" at bounding box center [120, 237] width 206 height 7
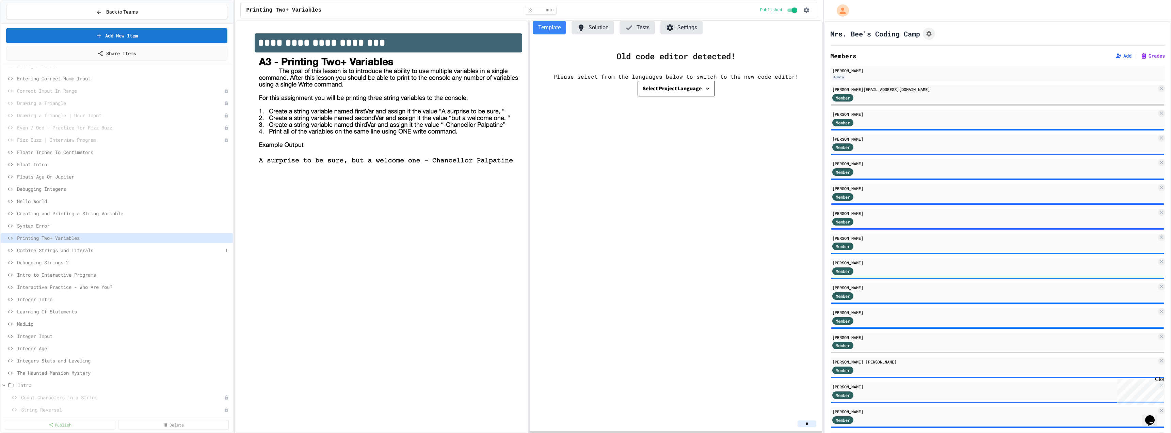
click at [111, 195] on span "Combine Strings and Literals" at bounding box center [120, 249] width 206 height 7
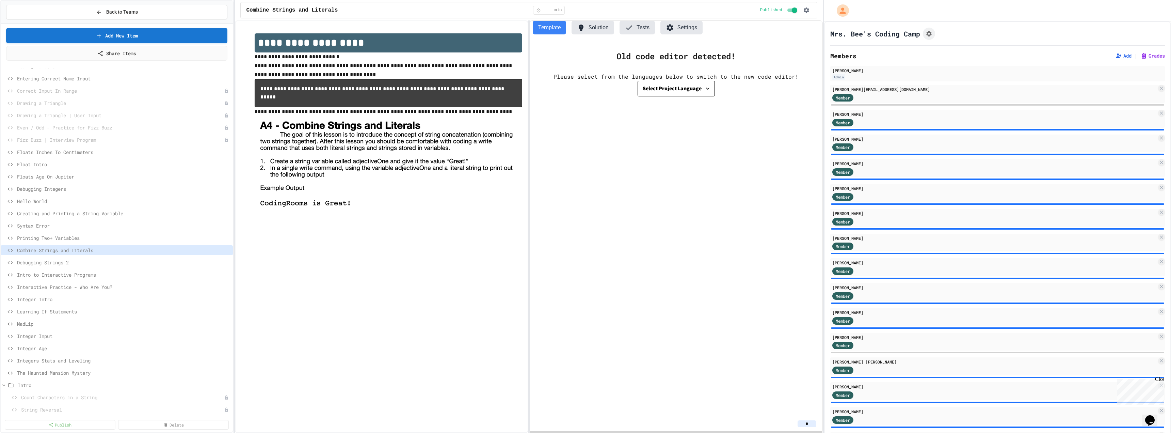
click at [107, 195] on span "Debugging Strings 2" at bounding box center [123, 262] width 213 height 7
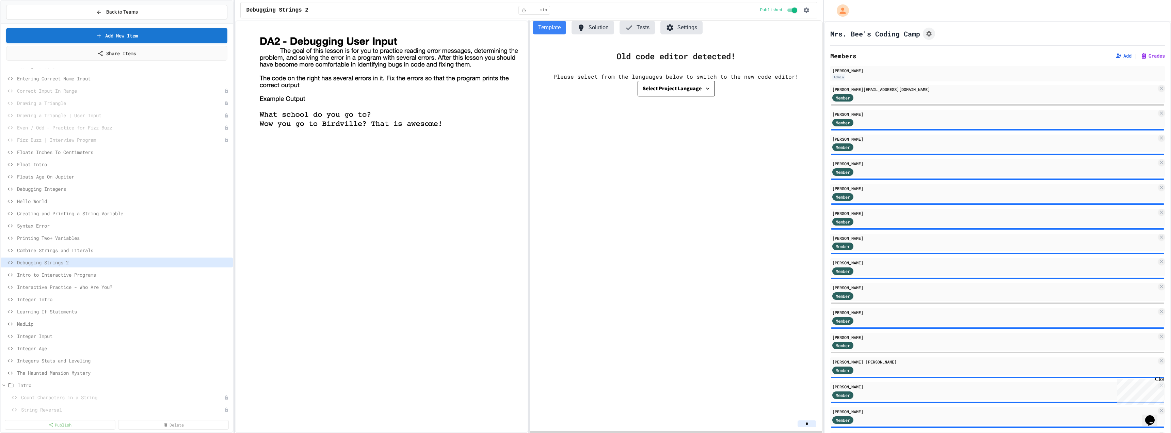
click at [102, 195] on span "Intro to Interactive Programs" at bounding box center [123, 274] width 213 height 7
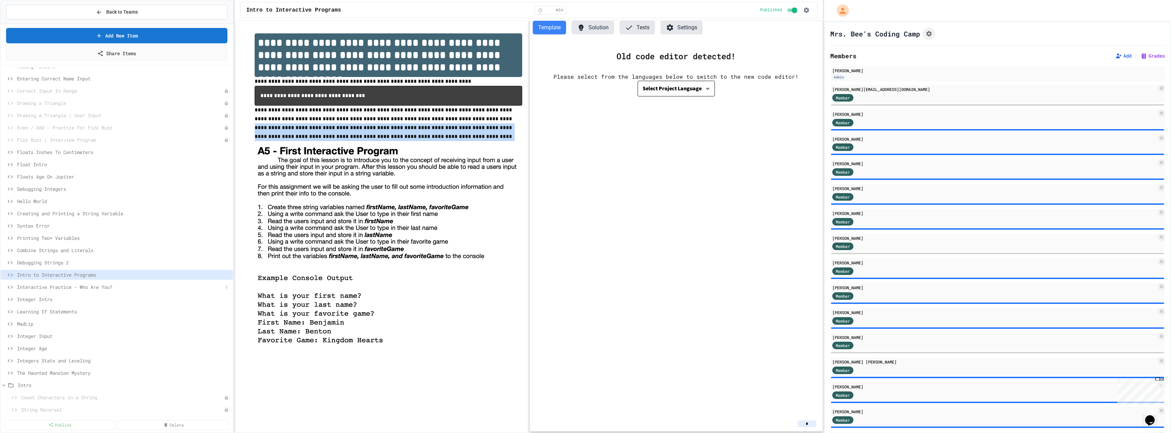
click at [84, 195] on span "Interactive Practice - Who Are You?" at bounding box center [120, 286] width 206 height 7
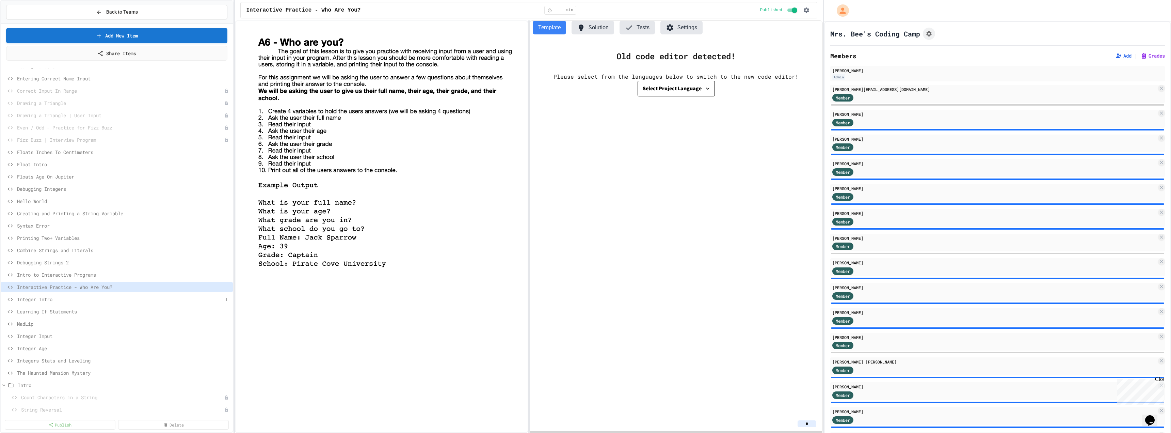
click at [40, 195] on span "Integer Intro" at bounding box center [120, 298] width 206 height 7
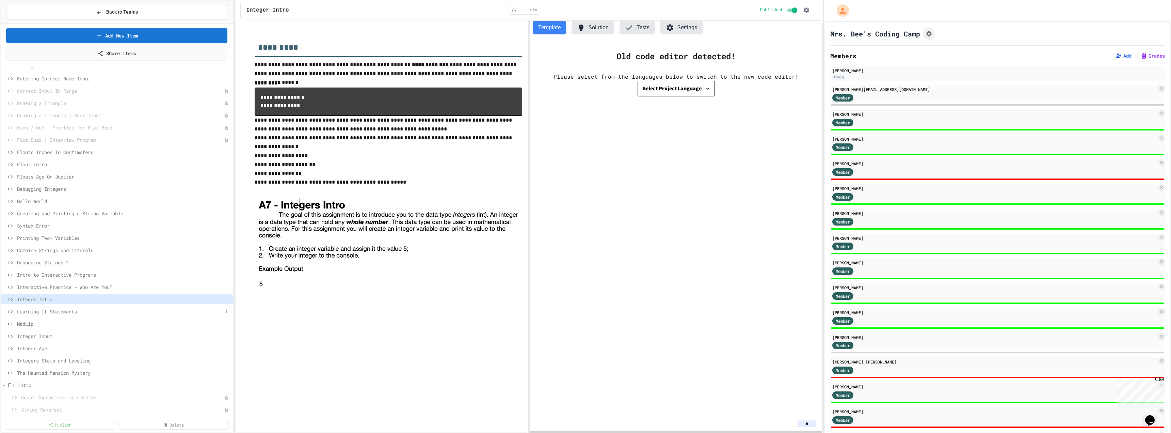
click at [107, 195] on span "Learning If Statements" at bounding box center [120, 311] width 206 height 7
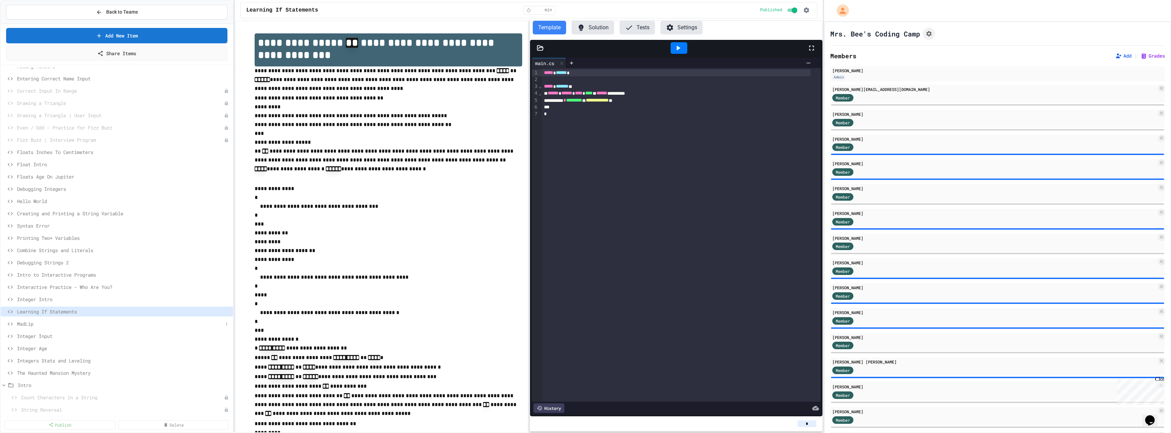
click at [48, 195] on span "MadLip" at bounding box center [120, 323] width 206 height 7
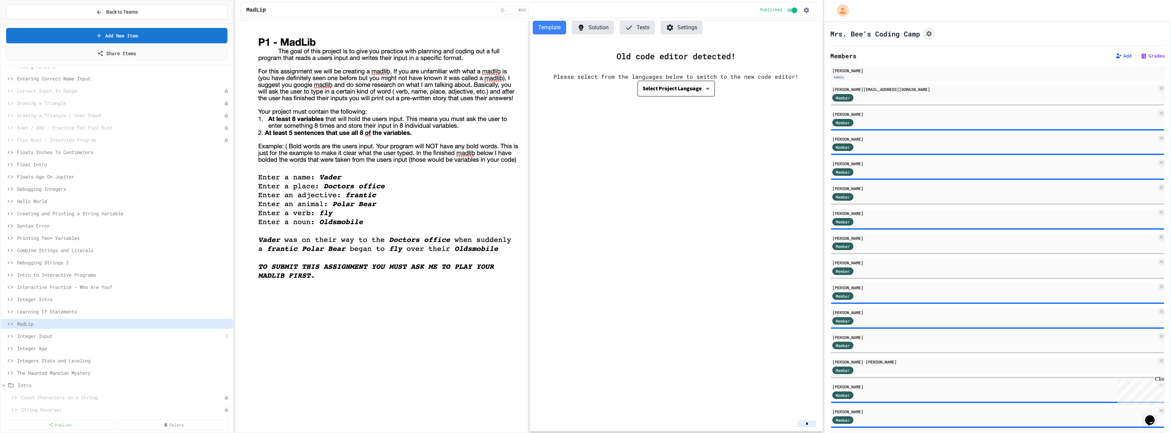
click at [43, 195] on span "Integer Input" at bounding box center [120, 335] width 206 height 7
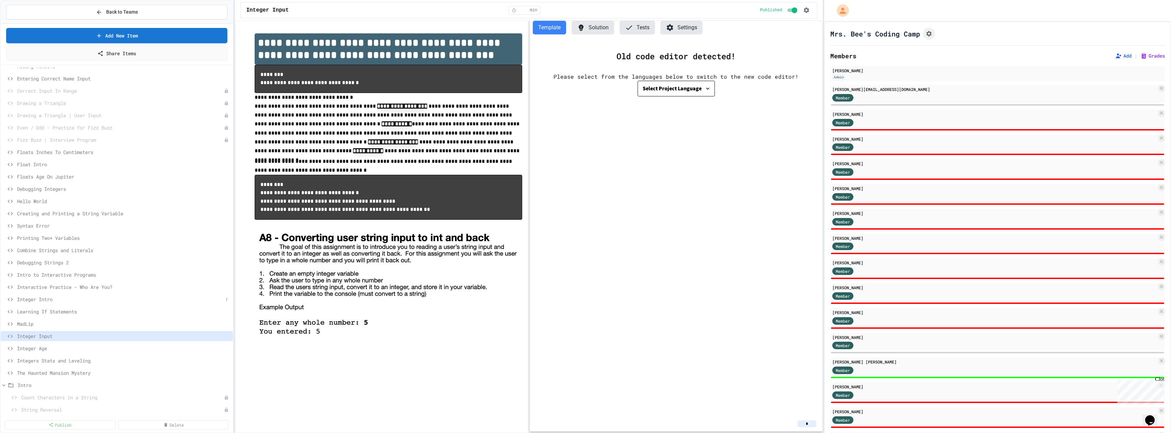
click at [64, 195] on span "Integer Intro" at bounding box center [120, 298] width 206 height 7
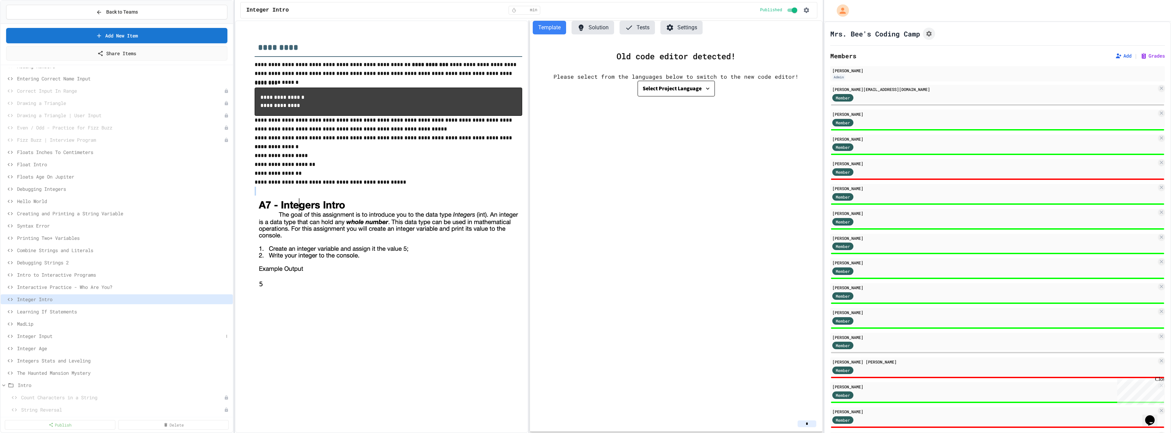
click at [63, 195] on span "Integer Input" at bounding box center [120, 335] width 206 height 7
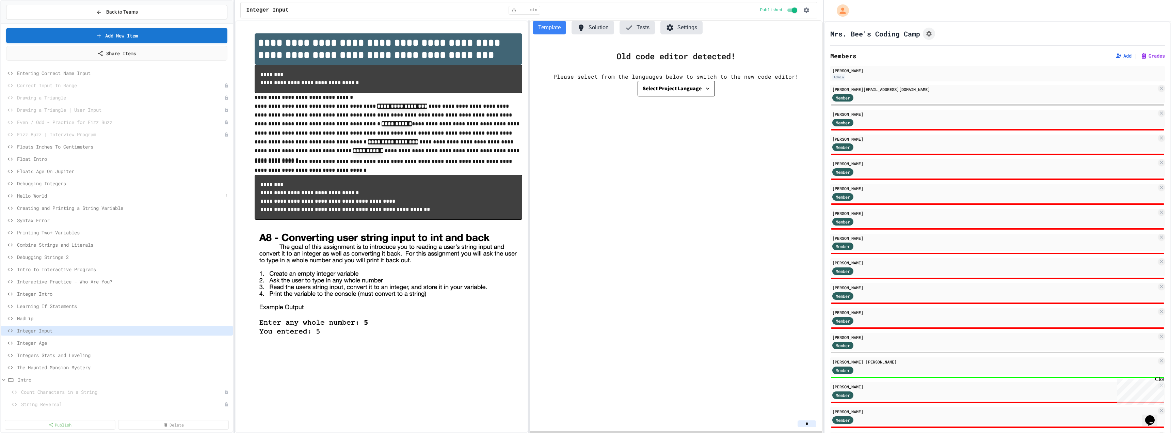
scroll to position [118, 0]
